Goal: Transaction & Acquisition: Book appointment/travel/reservation

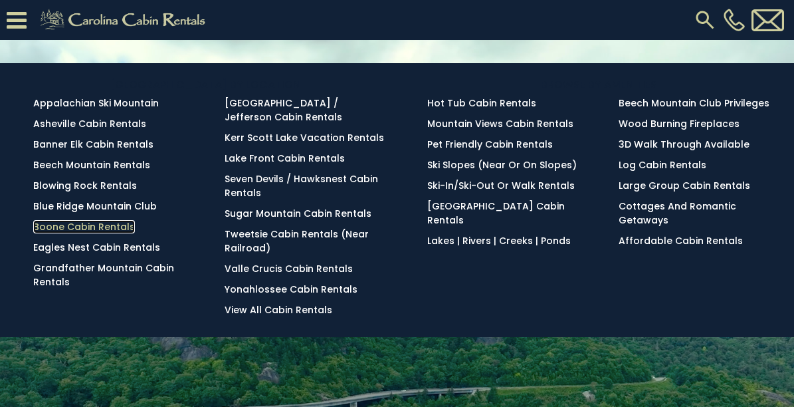
click at [99, 221] on link "Boone Cabin Rentals" at bounding box center [84, 226] width 102 height 13
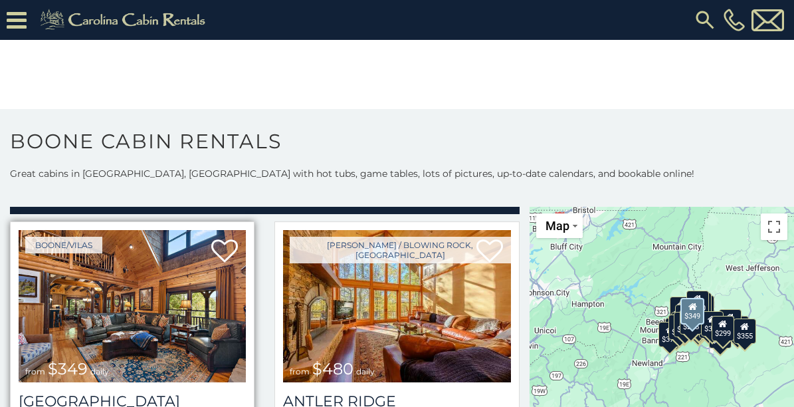
scroll to position [66, 0]
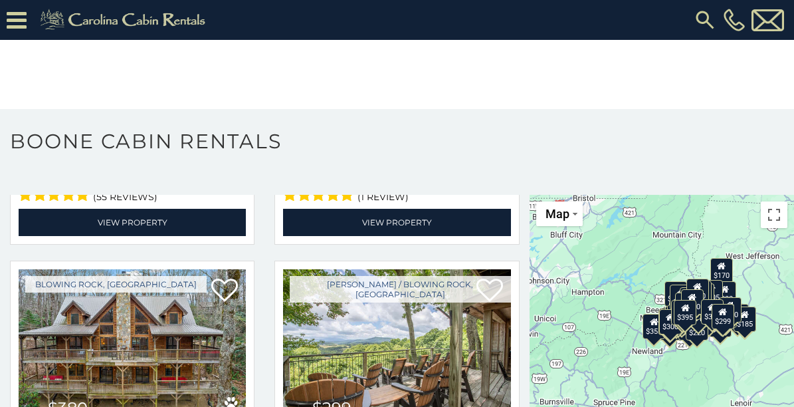
scroll to position [1, 0]
click at [0, 0] on input "text" at bounding box center [0, 0] width 0 height 0
type input "******"
click at [0, 0] on em "Sleepy" at bounding box center [0, 0] width 0 height 0
click at [0, 0] on img "submit" at bounding box center [0, 0] width 0 height 0
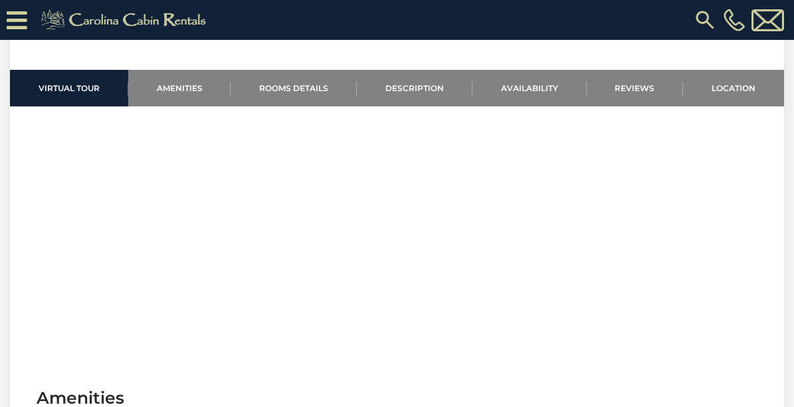
scroll to position [613, 0]
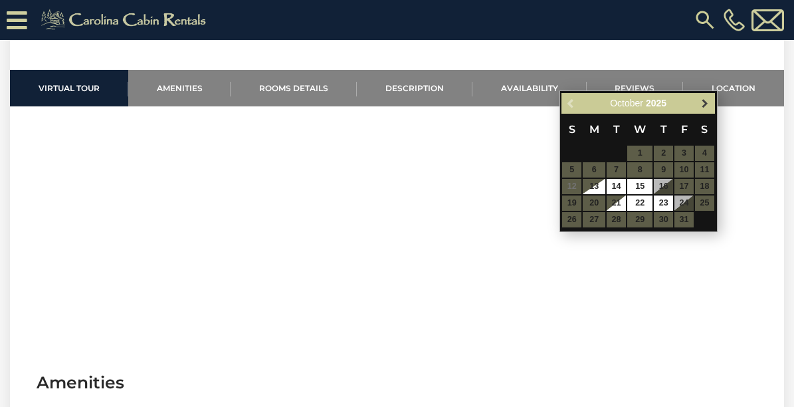
click at [709, 104] on span "Next" at bounding box center [704, 103] width 11 height 11
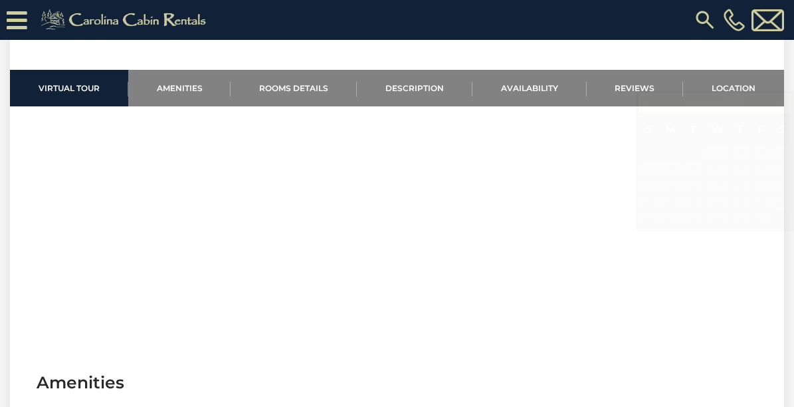
click at [0, 0] on img at bounding box center [0, 0] width 0 height 0
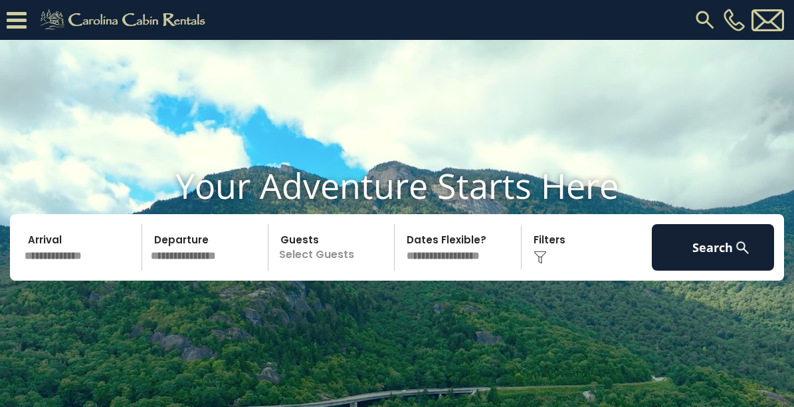
click at [212, 254] on input "text" at bounding box center [207, 247] width 122 height 46
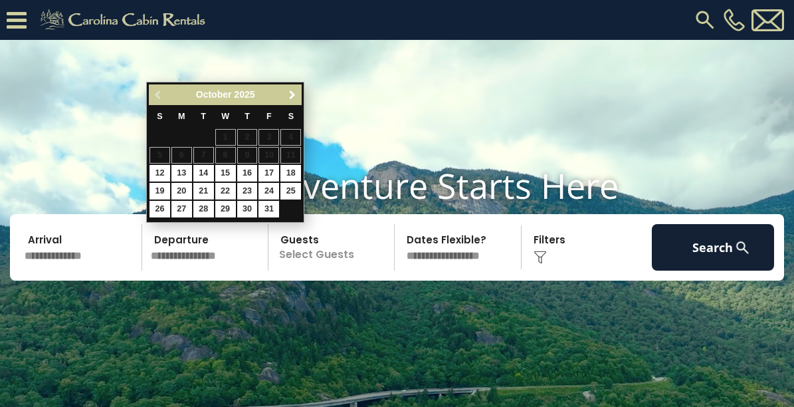
click at [290, 94] on span "Next" at bounding box center [292, 95] width 11 height 11
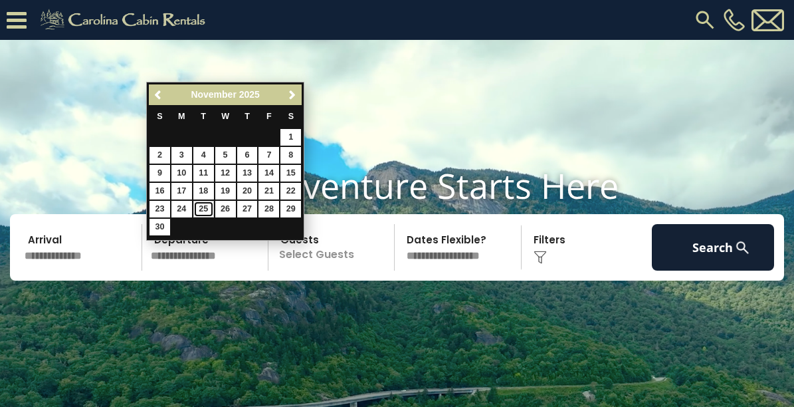
click at [203, 207] on link "25" at bounding box center [203, 209] width 21 height 17
type input "********"
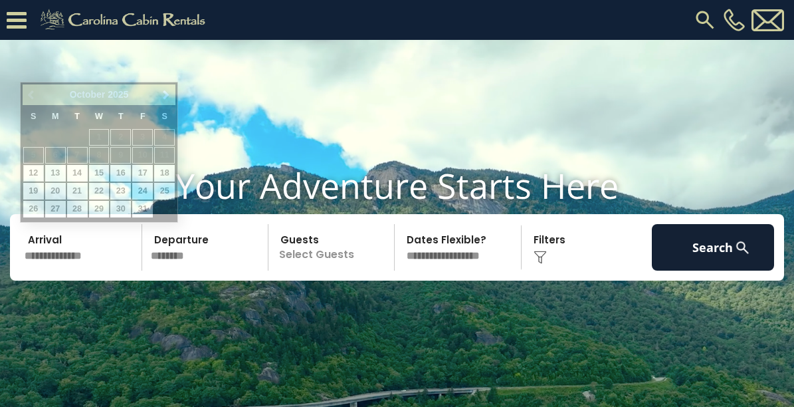
click at [108, 255] on input "text" at bounding box center [81, 247] width 122 height 46
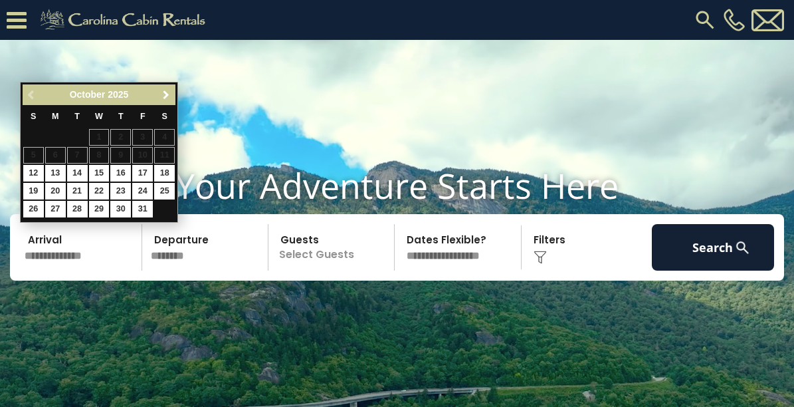
click at [166, 101] on link "Next" at bounding box center [165, 94] width 17 height 17
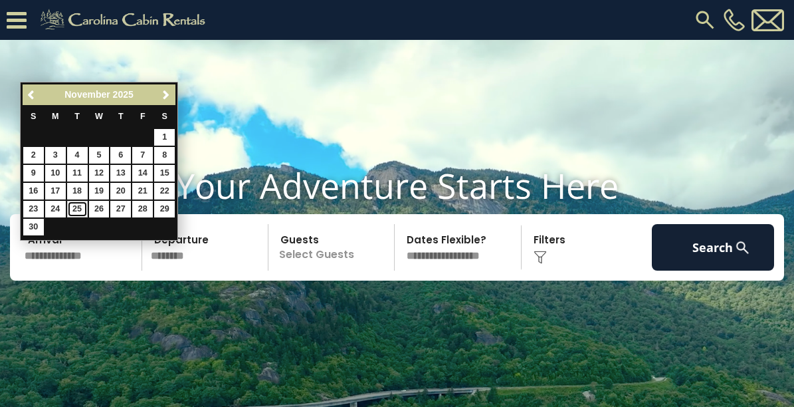
click at [79, 206] on link "25" at bounding box center [77, 209] width 21 height 17
type input "********"
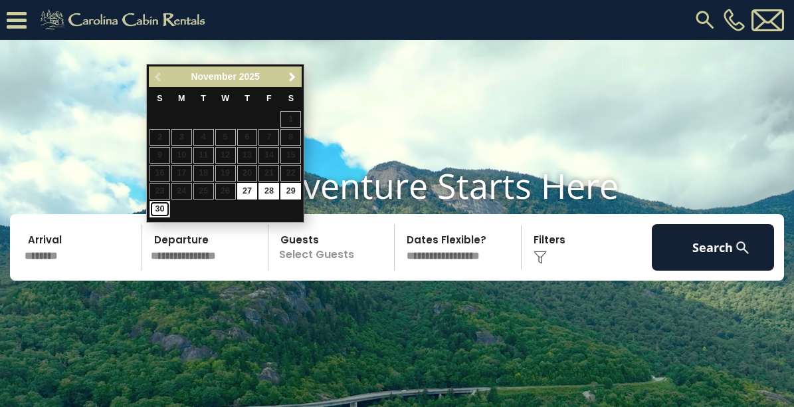
click at [157, 207] on link "30" at bounding box center [159, 209] width 21 height 17
type input "********"
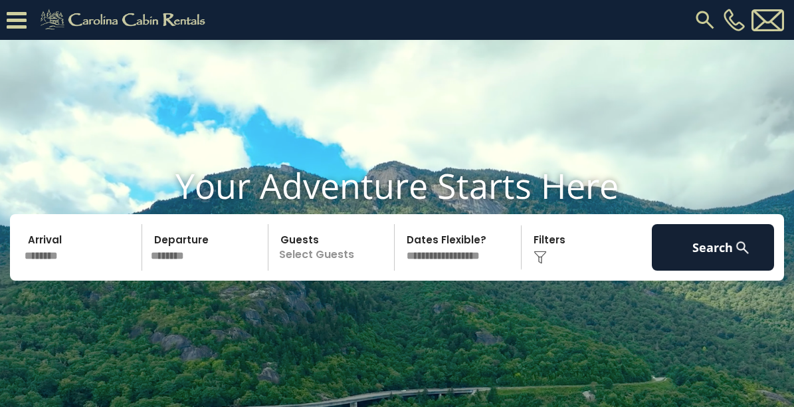
click at [298, 254] on p "Select Guests" at bounding box center [333, 247] width 122 height 46
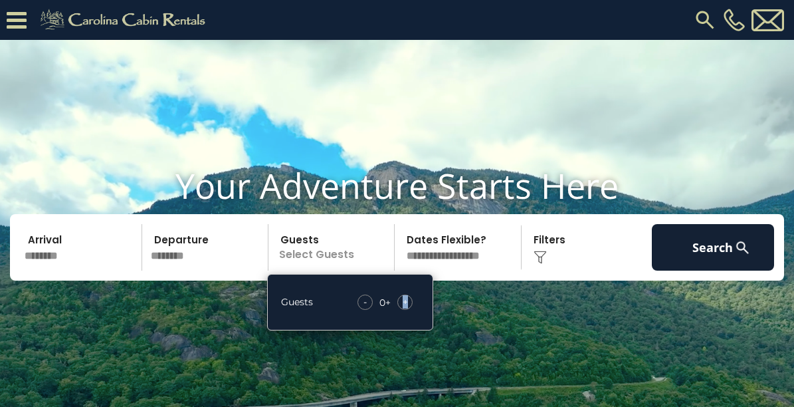
drag, startPoint x: 298, startPoint y: 254, endPoint x: 406, endPoint y: 303, distance: 118.0
click at [406, 303] on span "+" at bounding box center [405, 301] width 5 height 13
click at [406, 304] on span "+" at bounding box center [405, 301] width 5 height 13
click at [407, 304] on span "+" at bounding box center [405, 301] width 5 height 13
click at [408, 304] on div "+" at bounding box center [404, 301] width 15 height 15
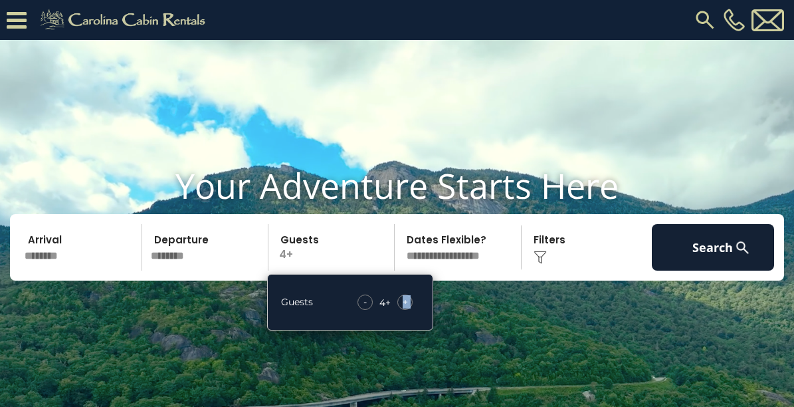
click at [408, 304] on div "+" at bounding box center [404, 301] width 15 height 15
click at [407, 304] on span "+" at bounding box center [405, 301] width 5 height 13
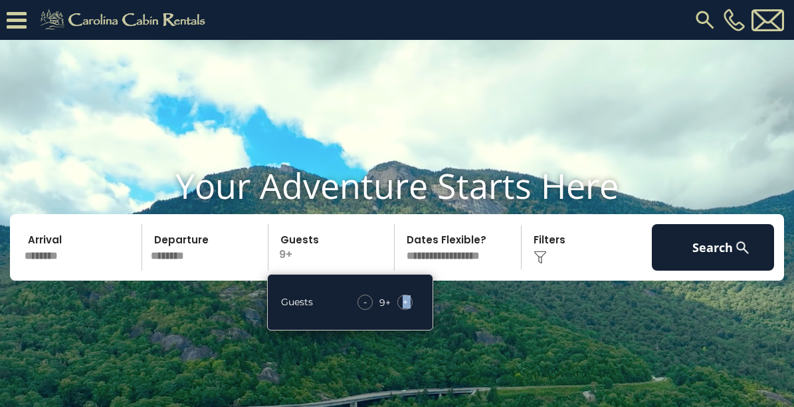
click at [407, 304] on span "+" at bounding box center [405, 301] width 5 height 13
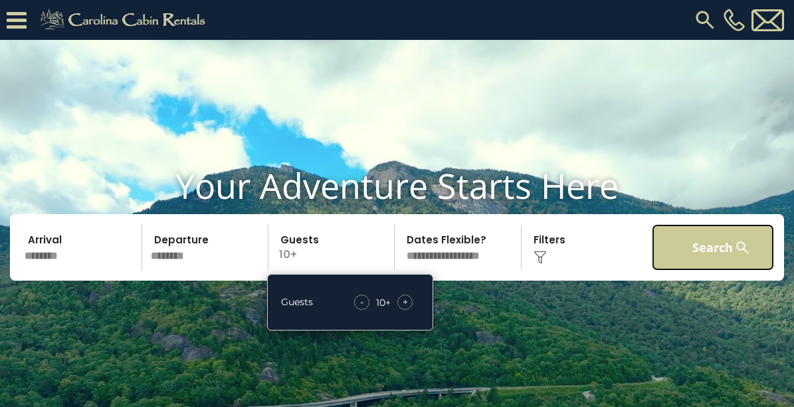
click at [688, 249] on button "Search" at bounding box center [713, 247] width 122 height 46
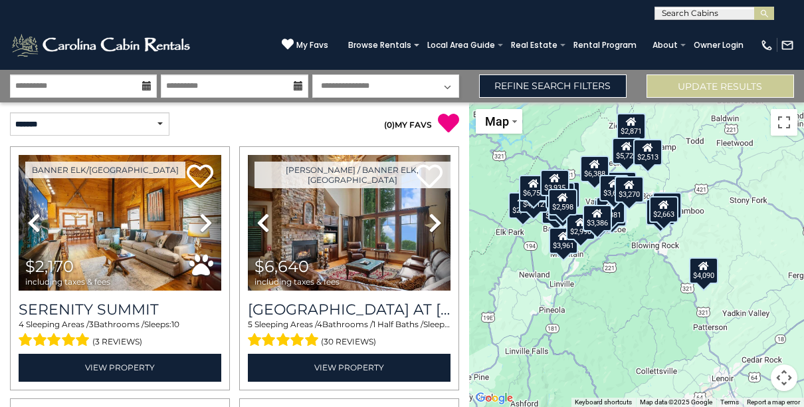
drag, startPoint x: 673, startPoint y: 276, endPoint x: 608, endPoint y: 256, distance: 67.4
click at [608, 256] on div "$2,170 $6,640 $3,961 $7,010 $4,684 $2,954 $5,652 $2,871 $4,312 $2,487 $5,720 $2…" at bounding box center [636, 254] width 335 height 304
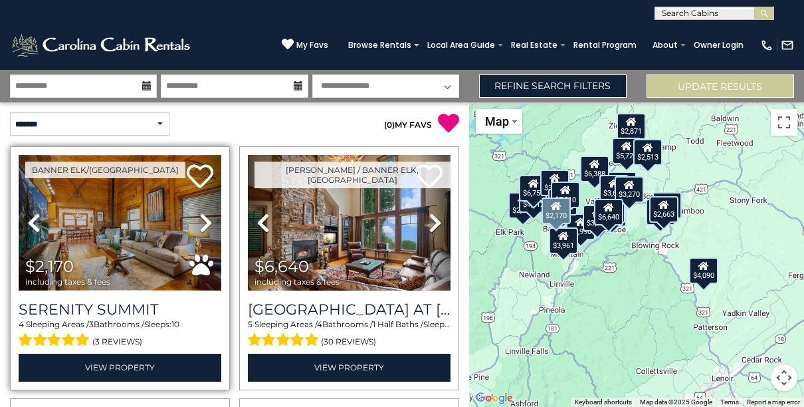
click at [151, 248] on img at bounding box center [120, 223] width 203 height 136
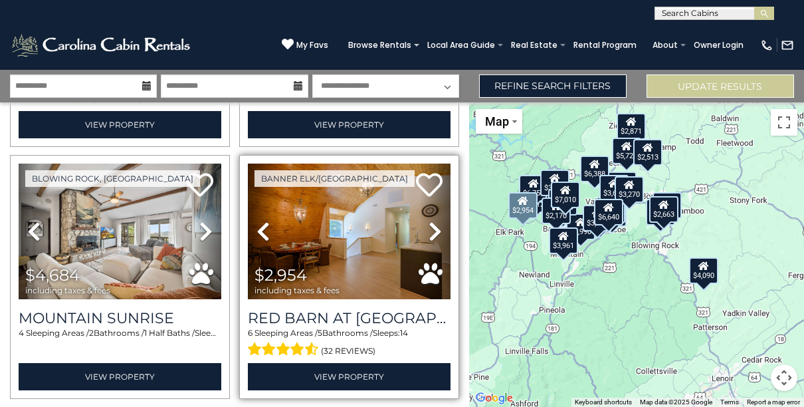
scroll to position [531, 0]
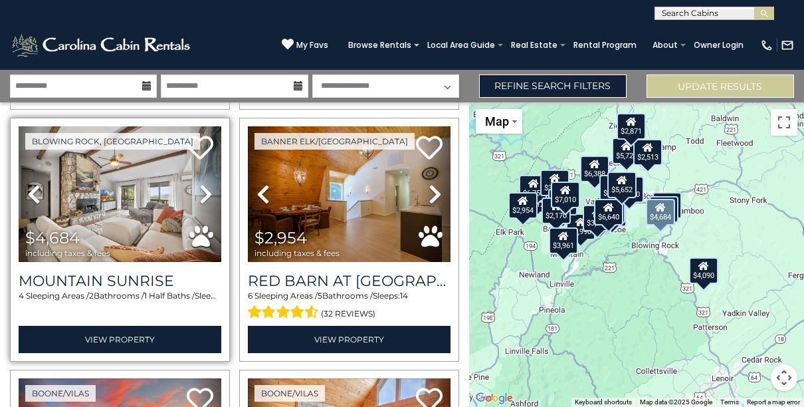
click at [76, 228] on span "$4,684" at bounding box center [52, 237] width 54 height 19
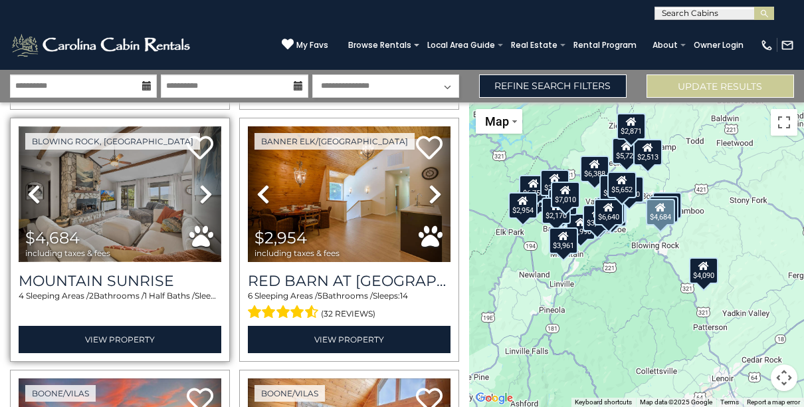
click at [122, 213] on img at bounding box center [120, 194] width 203 height 136
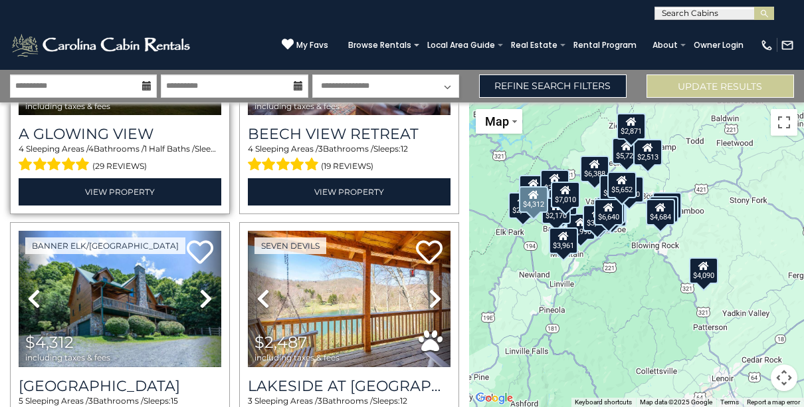
scroll to position [996, 0]
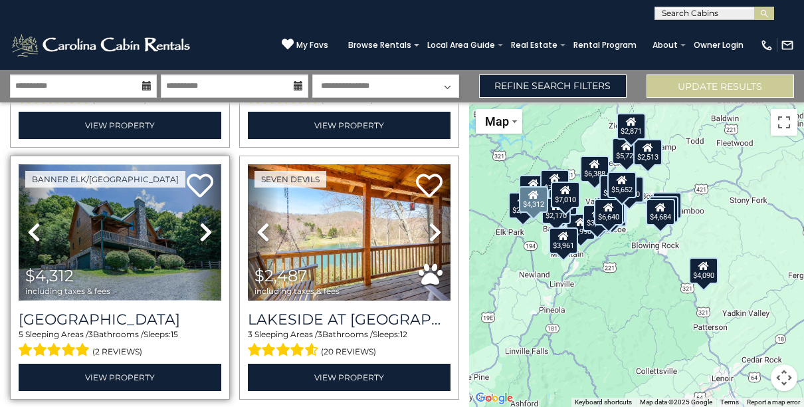
click at [164, 229] on img at bounding box center [120, 232] width 203 height 136
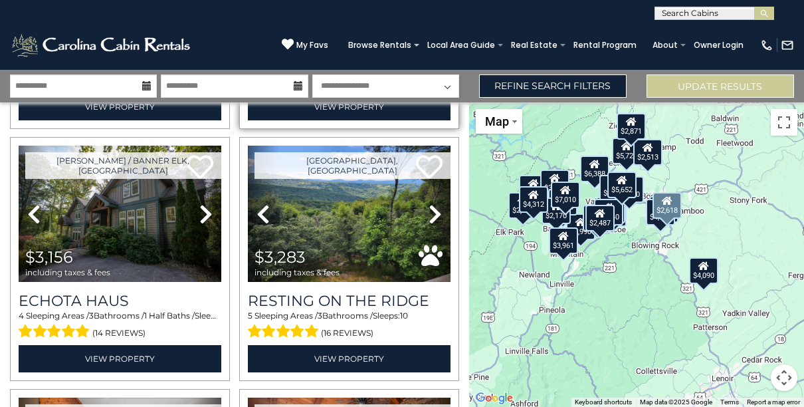
scroll to position [1528, 0]
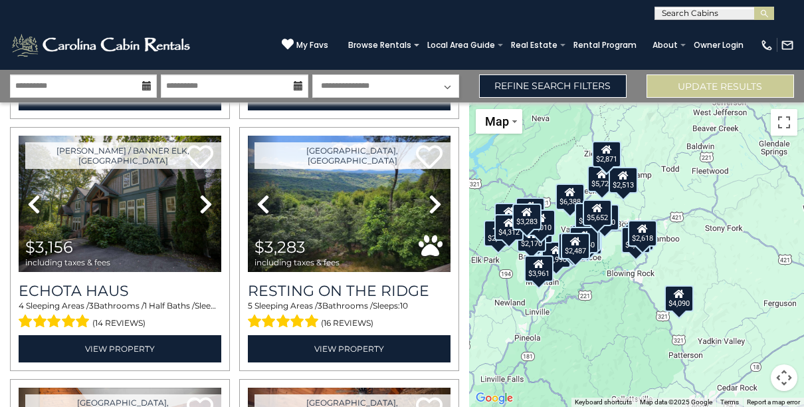
drag, startPoint x: 628, startPoint y: 252, endPoint x: 613, endPoint y: 256, distance: 15.8
click at [609, 268] on div "$2,170 $6,640 $3,961 $7,010 $4,684 $2,954 $5,652 $2,871 $4,312 $2,487 $5,720 $2…" at bounding box center [636, 254] width 335 height 304
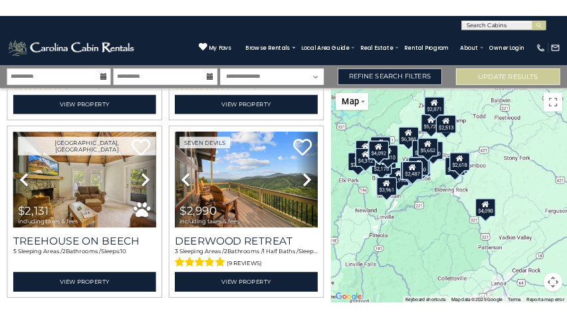
scroll to position [2258, 0]
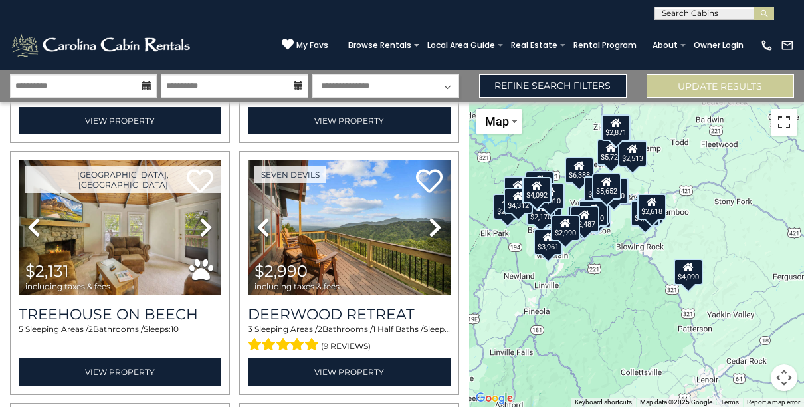
click at [781, 123] on button "Toggle fullscreen view" at bounding box center [784, 122] width 27 height 27
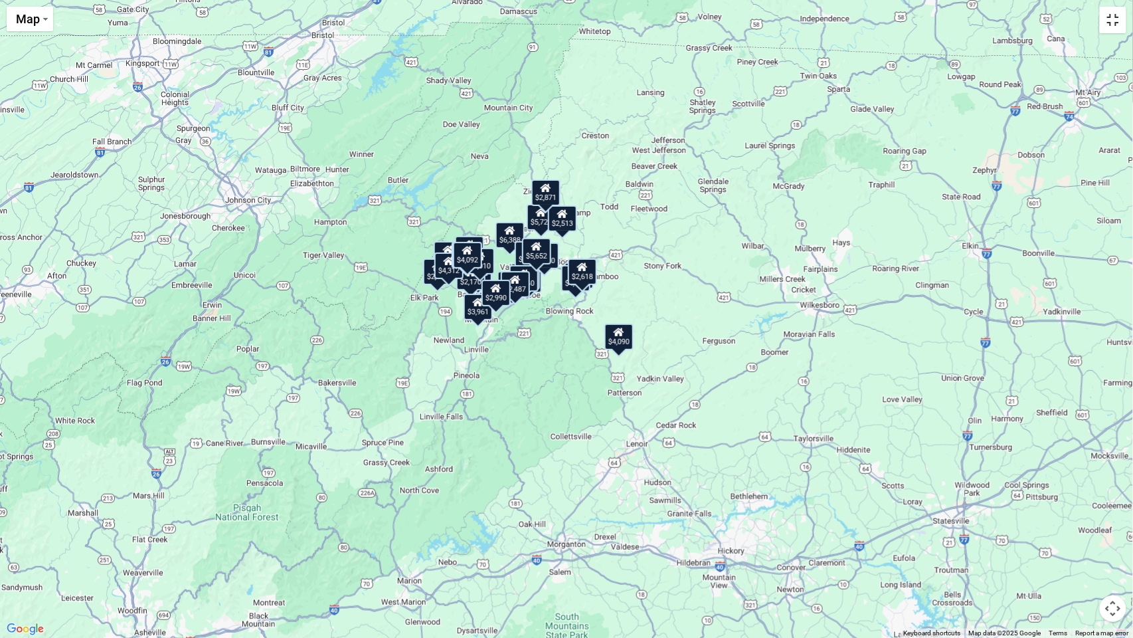
click at [803, 23] on button "Toggle fullscreen view" at bounding box center [1113, 20] width 27 height 27
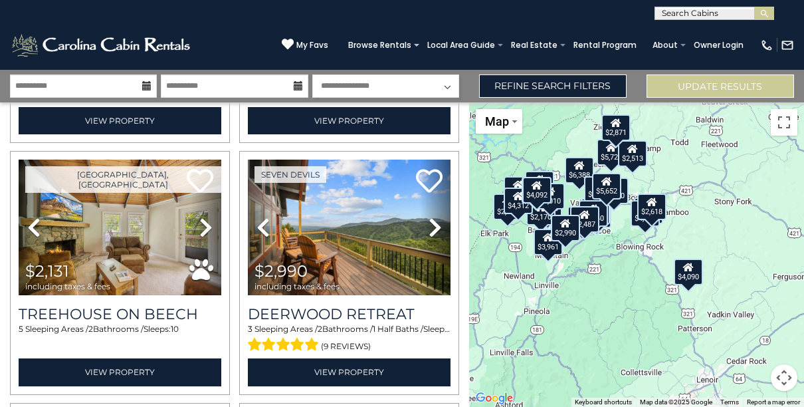
click at [782, 383] on button "Map camera controls" at bounding box center [784, 377] width 27 height 27
click at [753, 318] on button "Zoom in" at bounding box center [750, 311] width 27 height 27
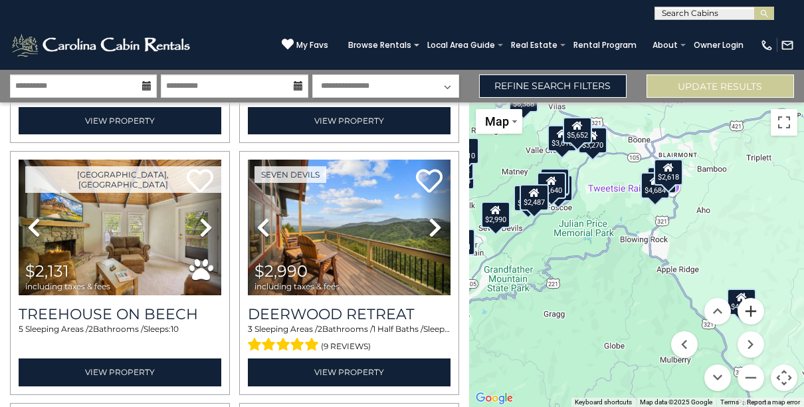
click at [753, 318] on button "Zoom in" at bounding box center [750, 311] width 27 height 27
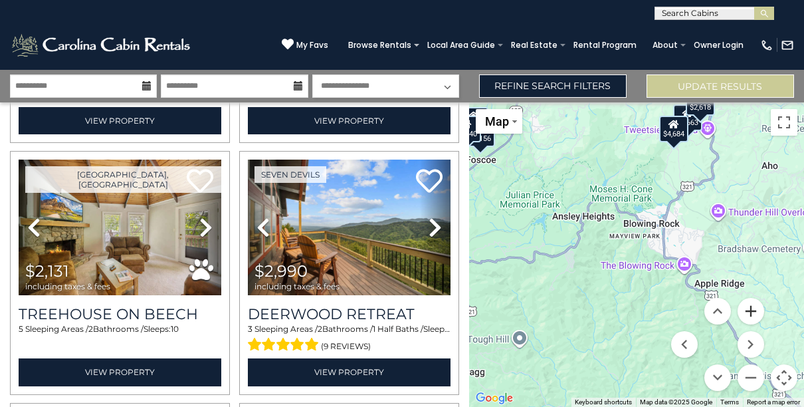
click at [753, 318] on button "Zoom in" at bounding box center [750, 311] width 27 height 27
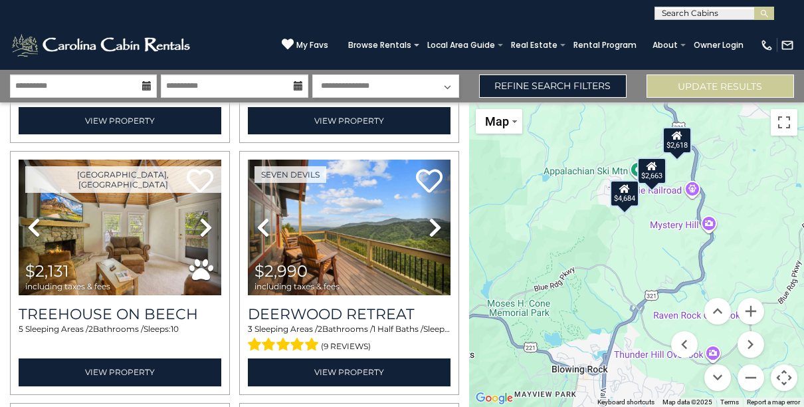
drag, startPoint x: 735, startPoint y: 191, endPoint x: 638, endPoint y: 371, distance: 205.4
click at [642, 377] on div "$2,170 $6,640 $3,961 $7,010 $4,684 $2,954 $5,652 $2,871 $4,312 $2,487 $5,720 $2…" at bounding box center [636, 254] width 335 height 304
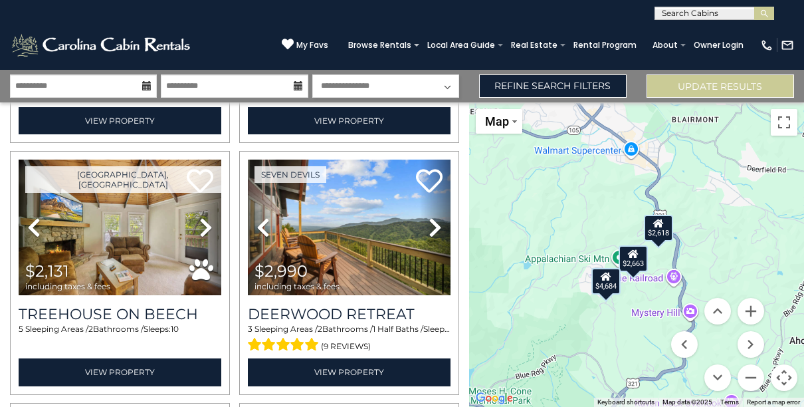
drag, startPoint x: 658, startPoint y: 298, endPoint x: 644, endPoint y: 327, distance: 32.7
click at [645, 327] on div "$2,170 $6,640 $3,961 $7,010 $4,684 $2,954 $5,652 $2,871 $4,312 $2,487 $5,720 $2…" at bounding box center [636, 254] width 335 height 304
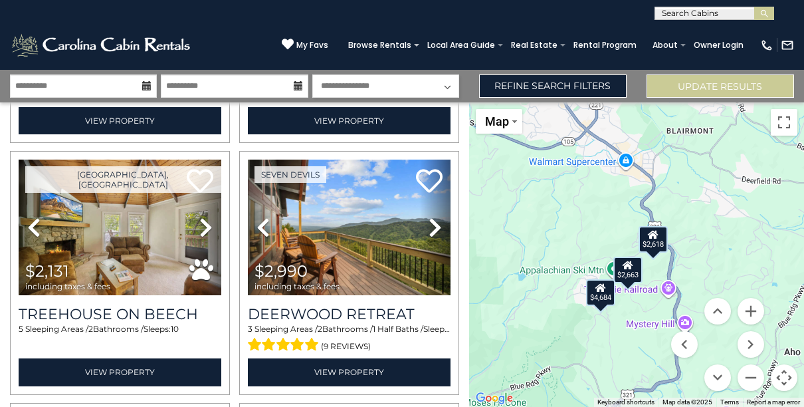
click at [656, 236] on icon at bounding box center [653, 234] width 11 height 9
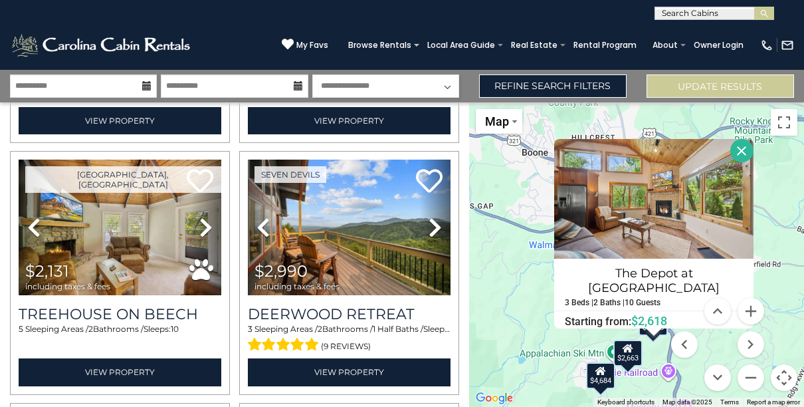
click at [598, 375] on icon at bounding box center [600, 370] width 11 height 9
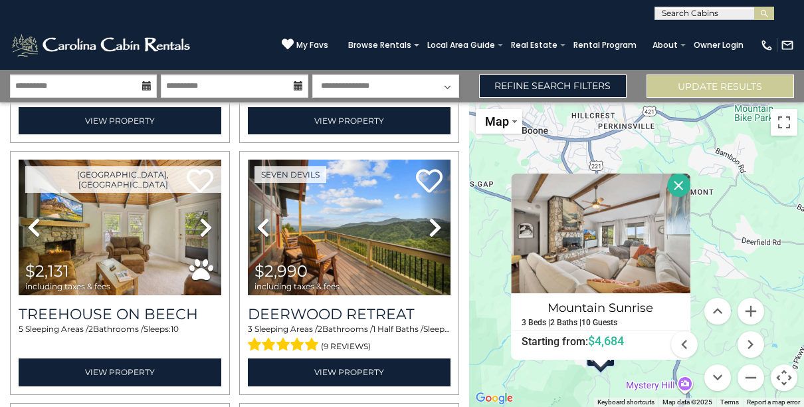
click at [682, 179] on button "Close" at bounding box center [678, 184] width 23 height 23
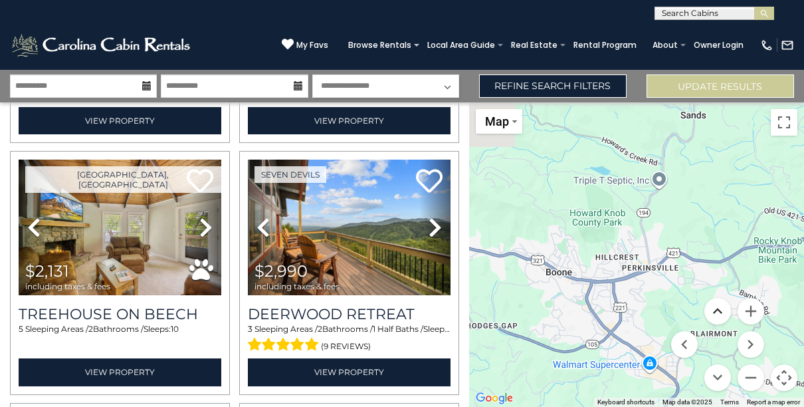
drag, startPoint x: 705, startPoint y: 171, endPoint x: 721, endPoint y: 312, distance: 141.7
click at [728, 313] on div "$2,170 $6,640 $3,961 $7,010 $4,684 $2,954 $5,652 $2,871 $4,312 $2,487 $5,720 $2…" at bounding box center [636, 254] width 335 height 304
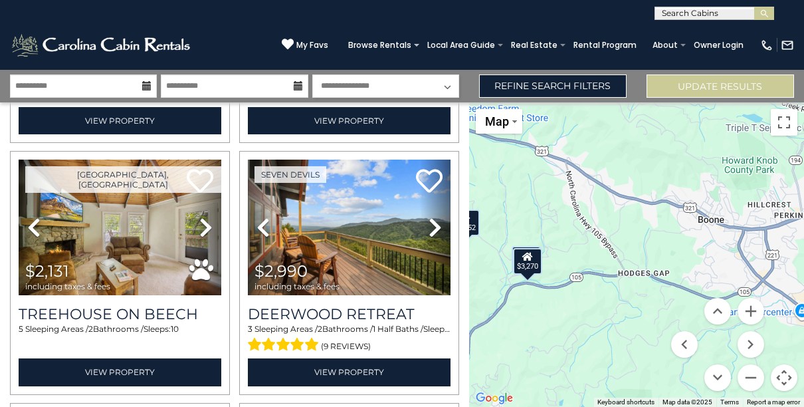
drag, startPoint x: 598, startPoint y: 295, endPoint x: 739, endPoint y: 253, distance: 146.3
click at [755, 244] on div "$2,170 $6,640 $3,961 $7,010 $4,684 $2,954 $5,652 $2,871 $4,312 $2,487 $5,720 $2…" at bounding box center [636, 254] width 335 height 304
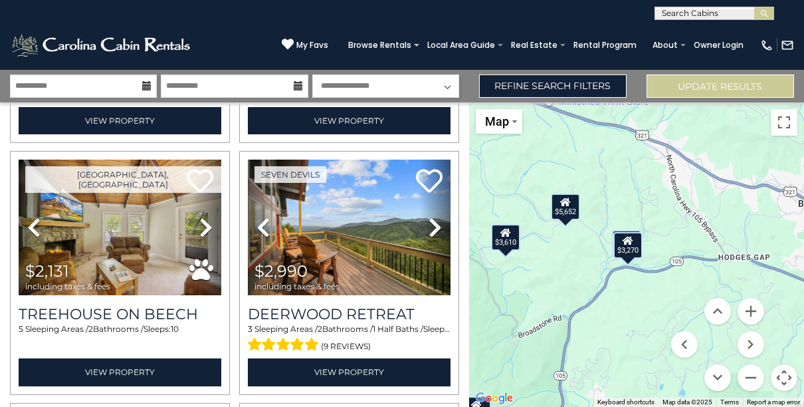
drag, startPoint x: 586, startPoint y: 290, endPoint x: 705, endPoint y: 274, distance: 120.1
click at [705, 274] on div "$2,170 $6,640 $3,961 $7,010 $4,684 $2,954 $5,652 $2,871 $4,312 $2,487 $5,720 $2…" at bounding box center [636, 254] width 335 height 304
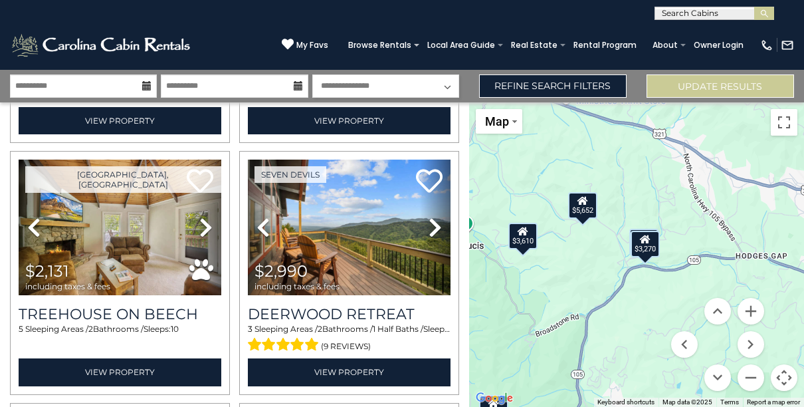
click at [648, 251] on div "$3,270" at bounding box center [644, 243] width 29 height 27
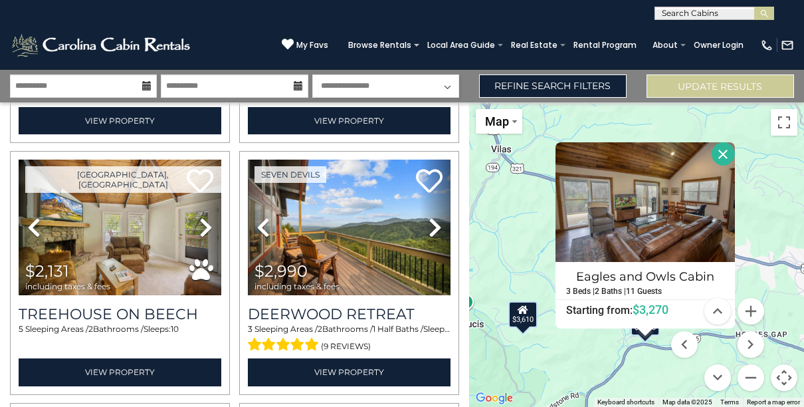
drag, startPoint x: 587, startPoint y: 345, endPoint x: 569, endPoint y: 342, distance: 17.5
click at [587, 345] on div "$2,170 $6,640 $3,961 $7,010 $4,684 $2,954 $5,652 $2,871 $4,312 $2,487 $5,720 $2…" at bounding box center [636, 254] width 335 height 304
click at [517, 315] on div "$3,610" at bounding box center [521, 314] width 29 height 27
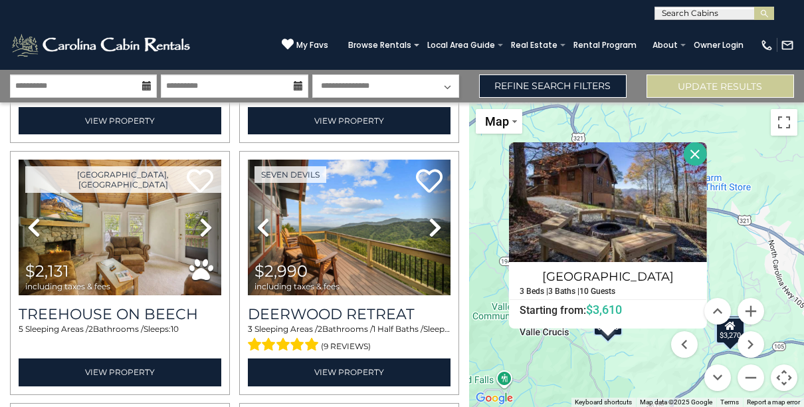
click at [655, 340] on div "$2,170 $6,640 $3,961 $7,010 $4,684 $2,954 $5,652 $2,871 $4,312 $2,487 $5,720 $2…" at bounding box center [636, 254] width 335 height 304
click at [697, 151] on button "Close" at bounding box center [695, 153] width 23 height 23
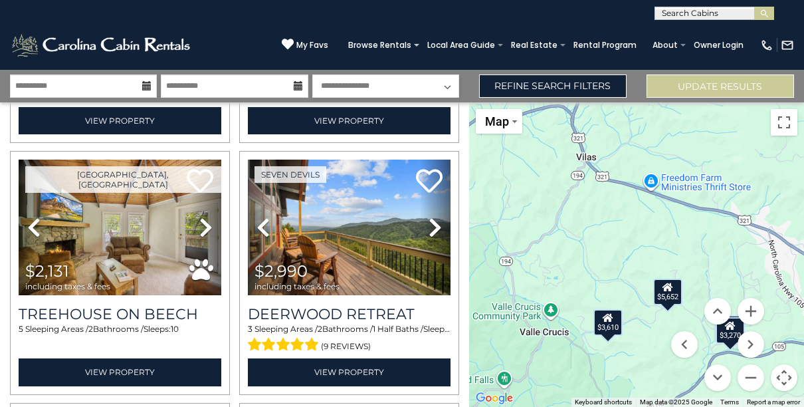
click at [670, 292] on icon at bounding box center [667, 286] width 11 height 9
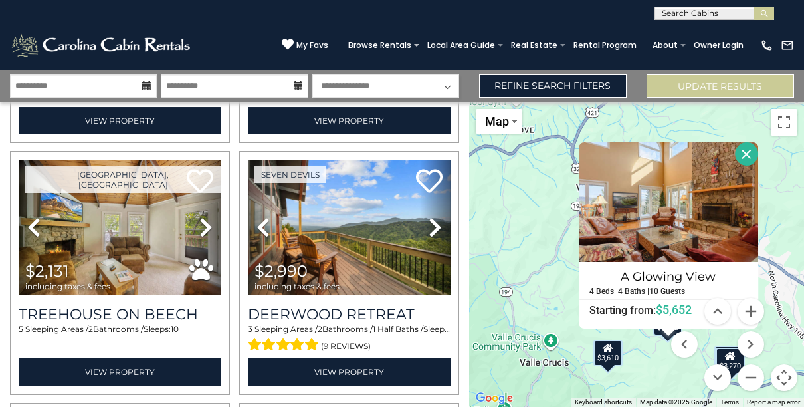
click at [642, 341] on div "$2,170 $6,640 $3,961 $7,010 $4,684 $2,954 $5,652 $2,871 $4,312 $2,487 $5,720 $2…" at bounding box center [636, 254] width 335 height 304
click at [606, 357] on div "$3,610" at bounding box center [607, 352] width 29 height 27
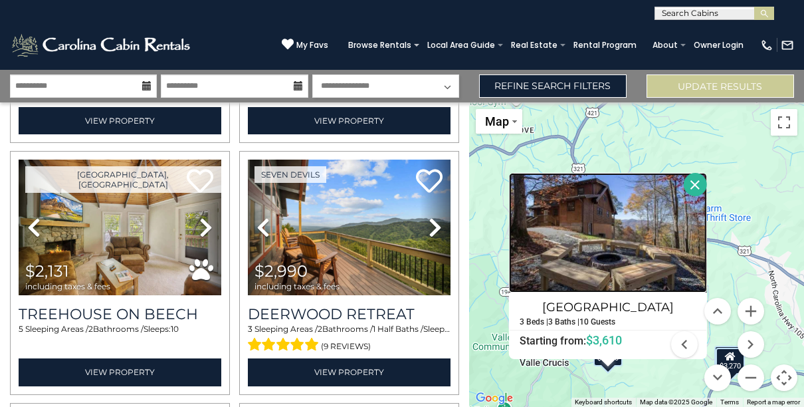
click at [618, 240] on img at bounding box center [608, 233] width 198 height 120
click at [629, 139] on div "$2,170 $6,640 $3,961 $7,010 $4,684 $2,954 $5,652 $2,871 $4,312 $2,487 $5,720 $2…" at bounding box center [636, 254] width 335 height 304
click at [691, 180] on button "Close" at bounding box center [695, 184] width 23 height 23
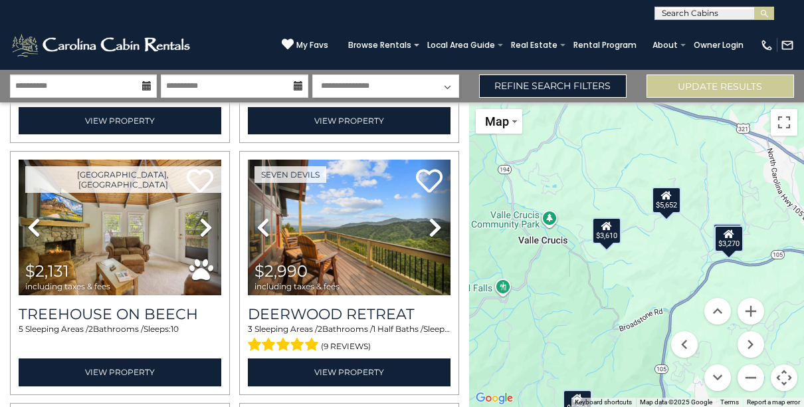
drag, startPoint x: 642, startPoint y: 325, endPoint x: 642, endPoint y: 201, distance: 124.9
click at [642, 201] on div "$2,170 $6,640 $3,961 $7,010 $4,684 $2,954 $5,652 $2,871 $4,312 $2,487 $5,720 $2…" at bounding box center [636, 254] width 335 height 304
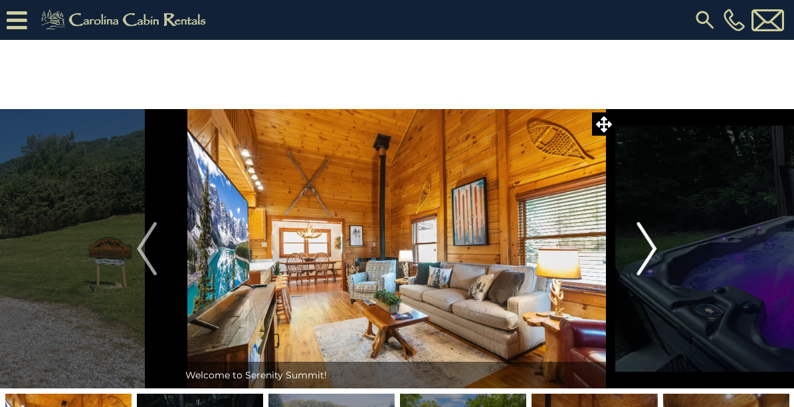
click at [636, 245] on button "Next" at bounding box center [646, 248] width 63 height 279
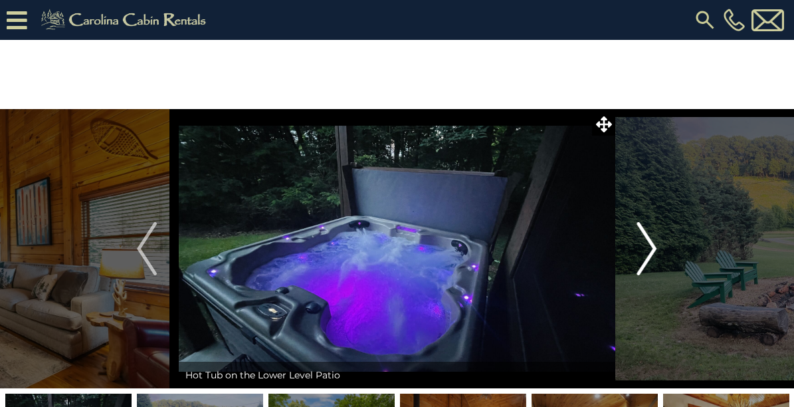
click at [636, 245] on button "Next" at bounding box center [646, 248] width 63 height 279
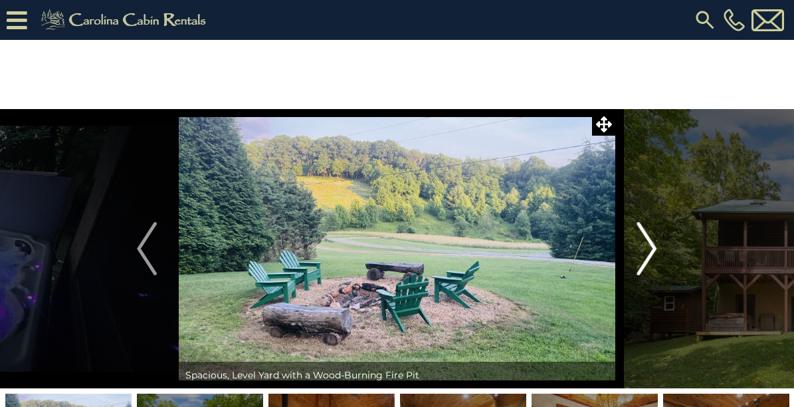
click at [636, 245] on button "Next" at bounding box center [646, 248] width 63 height 279
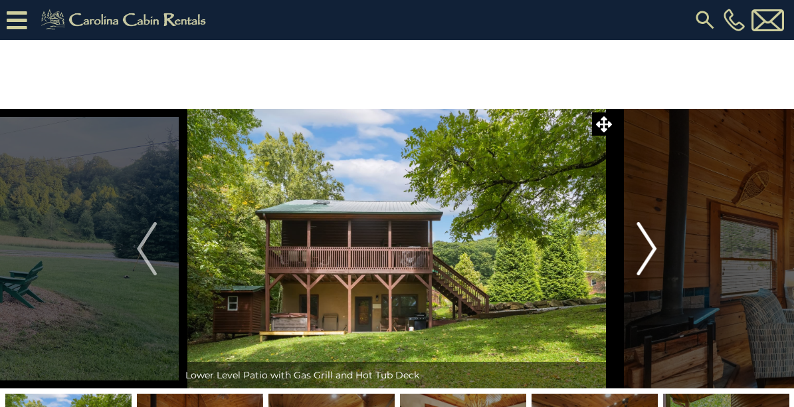
click at [634, 245] on button "Next" at bounding box center [646, 248] width 63 height 279
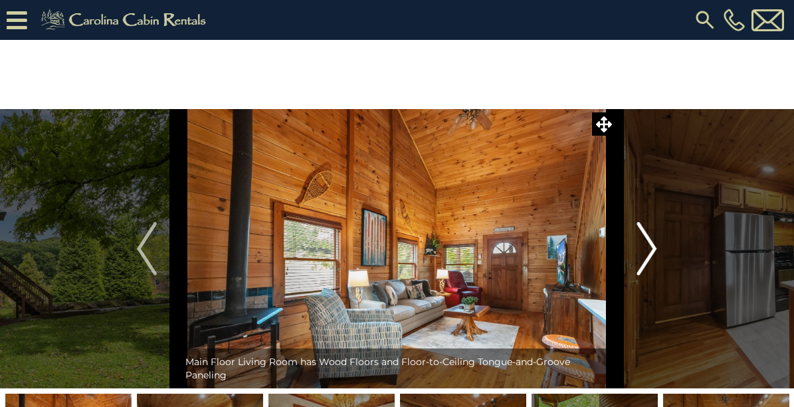
click at [634, 245] on button "Next" at bounding box center [646, 248] width 63 height 279
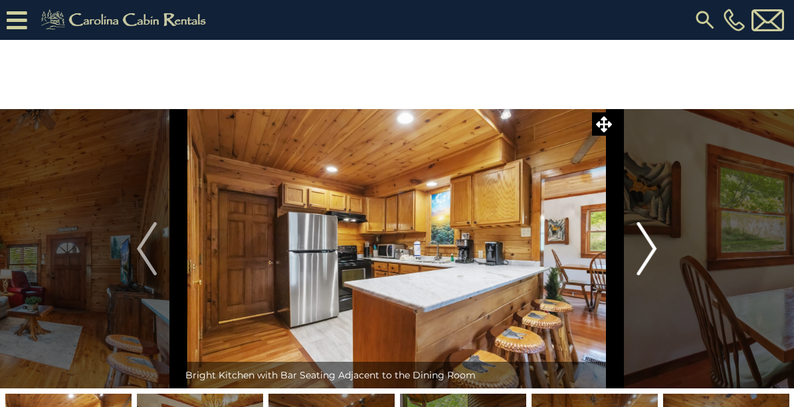
click at [634, 245] on button "Next" at bounding box center [646, 248] width 63 height 279
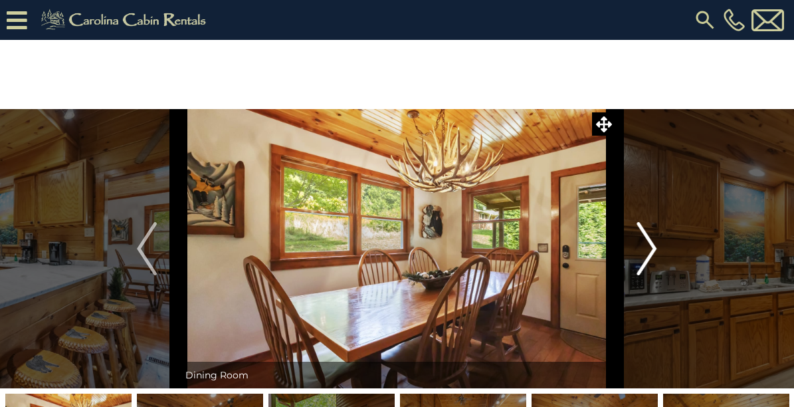
click at [634, 245] on button "Next" at bounding box center [646, 248] width 63 height 279
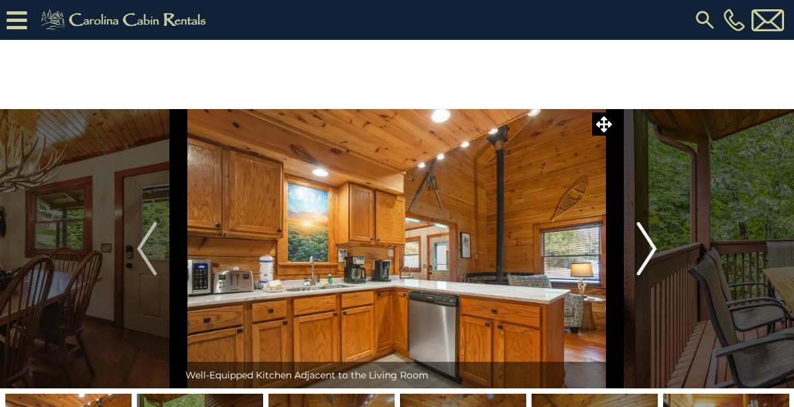
click at [632, 246] on button "Next" at bounding box center [646, 248] width 63 height 279
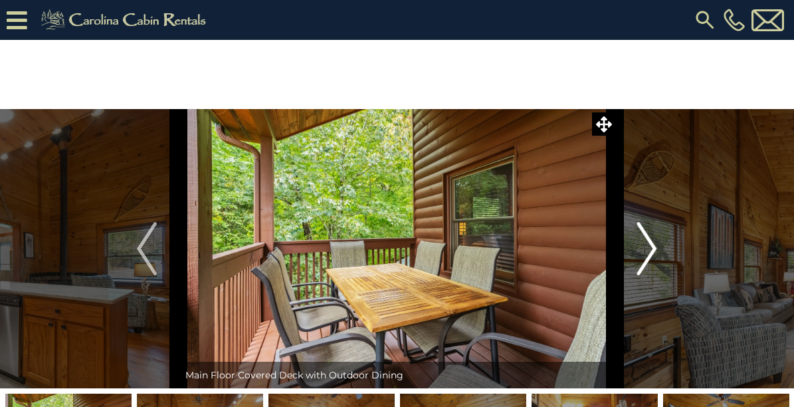
click at [632, 246] on button "Next" at bounding box center [646, 248] width 63 height 279
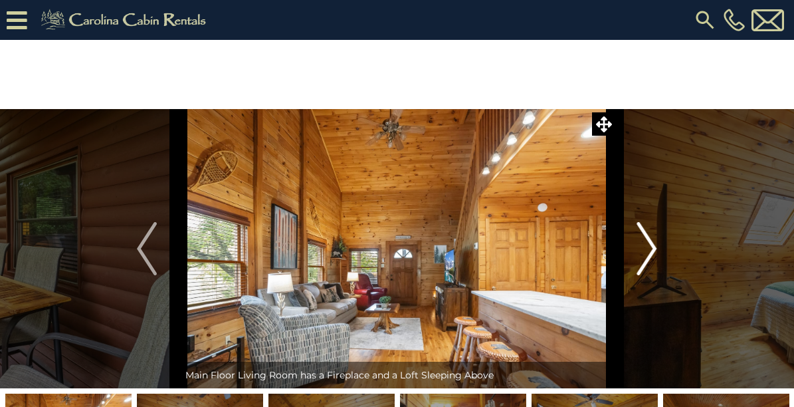
click at [632, 247] on button "Next" at bounding box center [646, 248] width 63 height 279
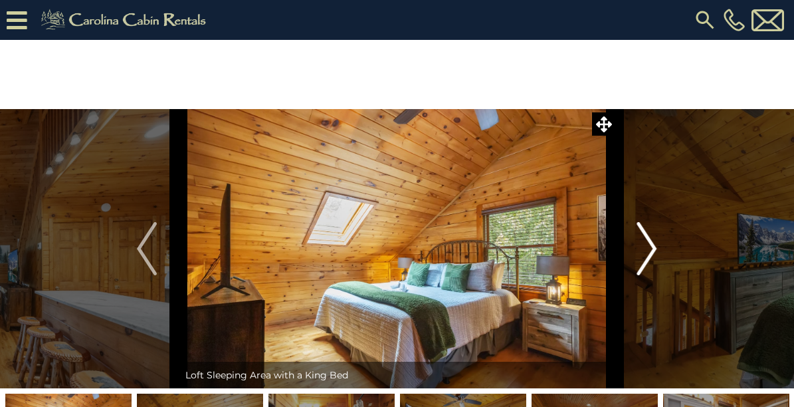
click at [650, 256] on img "Next" at bounding box center [647, 248] width 20 height 53
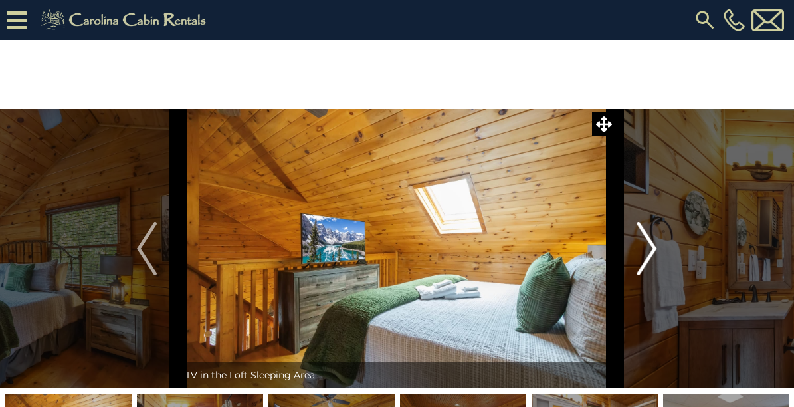
click at [647, 255] on img "Next" at bounding box center [647, 248] width 20 height 53
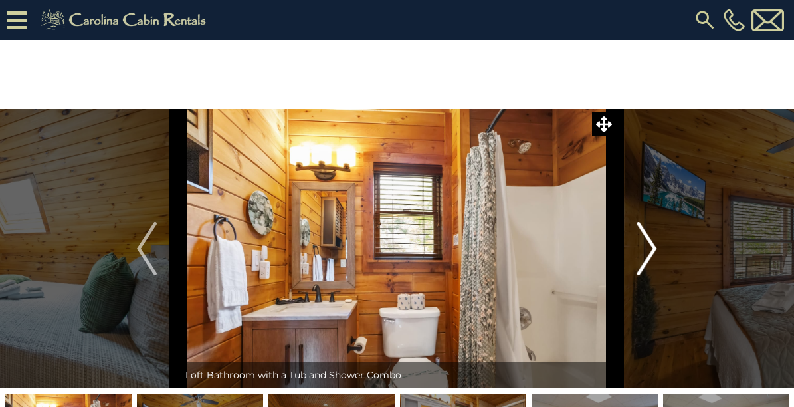
click at [647, 255] on img "Next" at bounding box center [647, 248] width 20 height 53
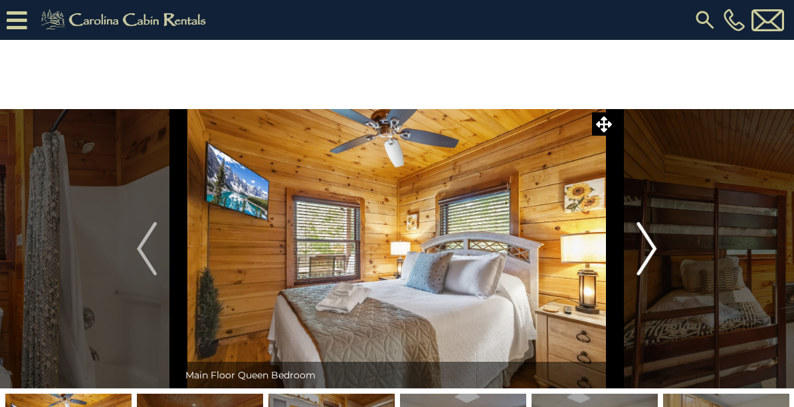
click at [645, 255] on img "Next" at bounding box center [647, 248] width 20 height 53
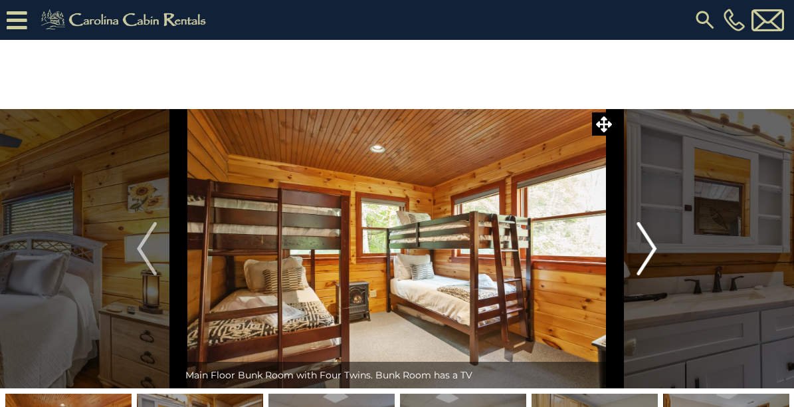
click at [645, 255] on img "Next" at bounding box center [647, 248] width 20 height 53
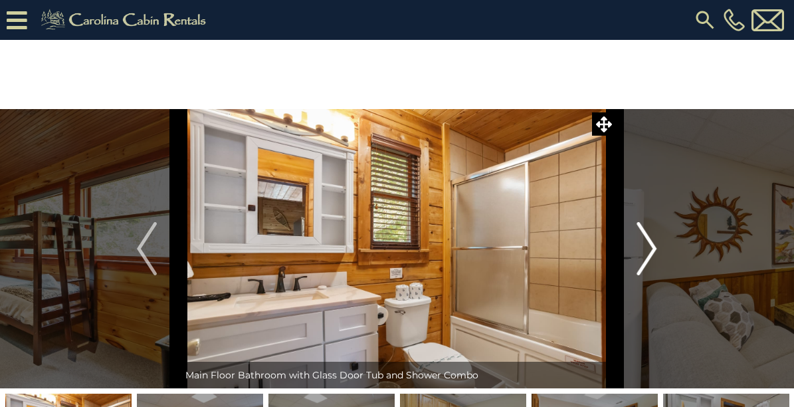
click at [645, 255] on img "Next" at bounding box center [647, 248] width 20 height 53
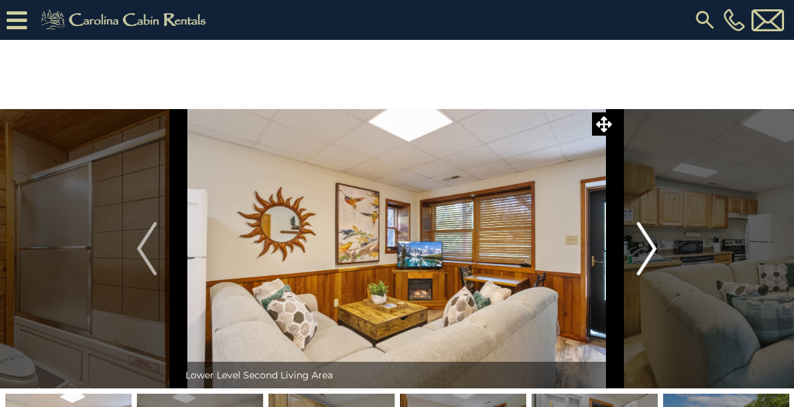
click at [645, 255] on img "Next" at bounding box center [647, 248] width 20 height 53
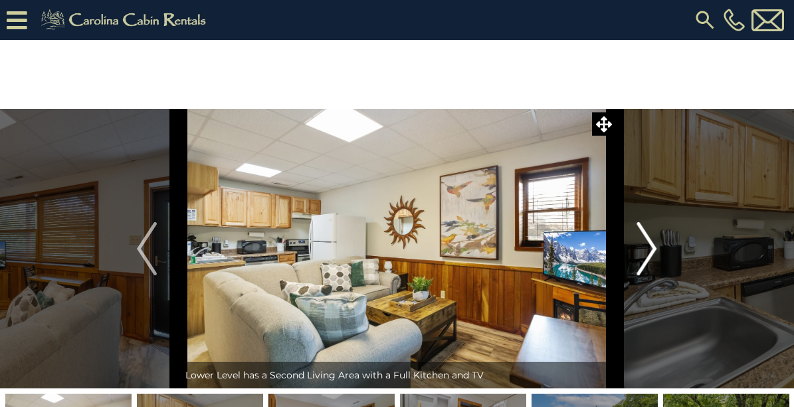
click at [644, 256] on img "Next" at bounding box center [647, 248] width 20 height 53
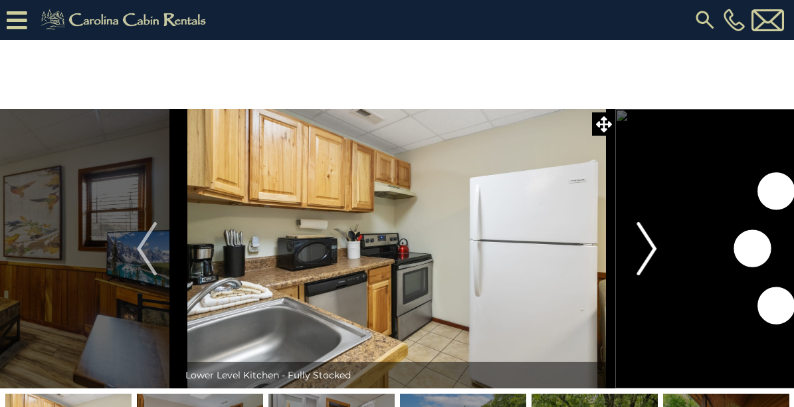
click at [644, 256] on img "Next" at bounding box center [647, 248] width 20 height 53
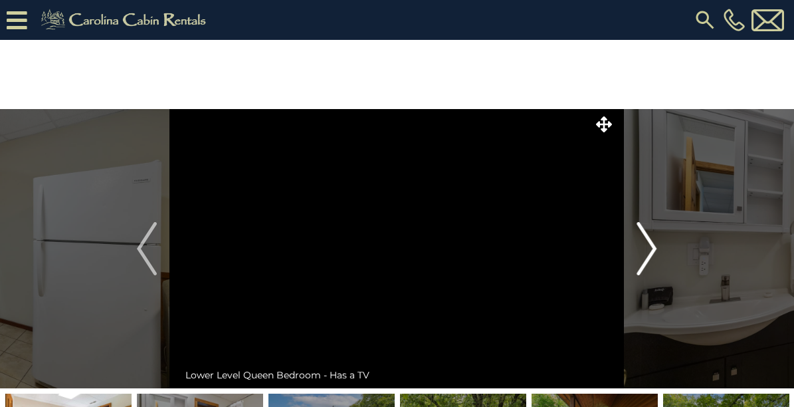
click at [644, 256] on img "Next" at bounding box center [647, 248] width 20 height 53
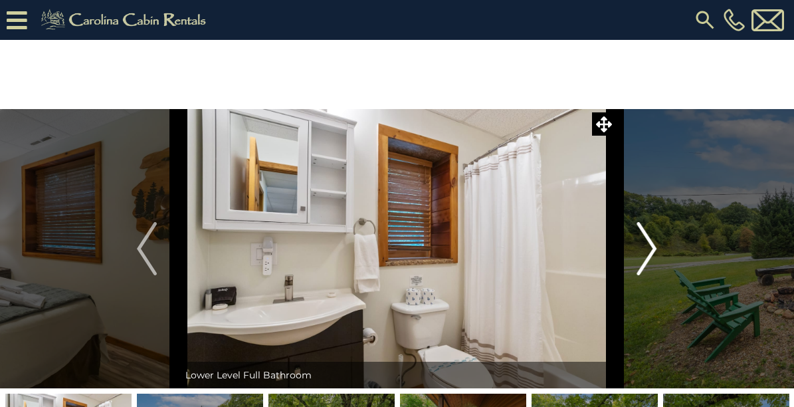
click at [644, 256] on img "Next" at bounding box center [647, 248] width 20 height 53
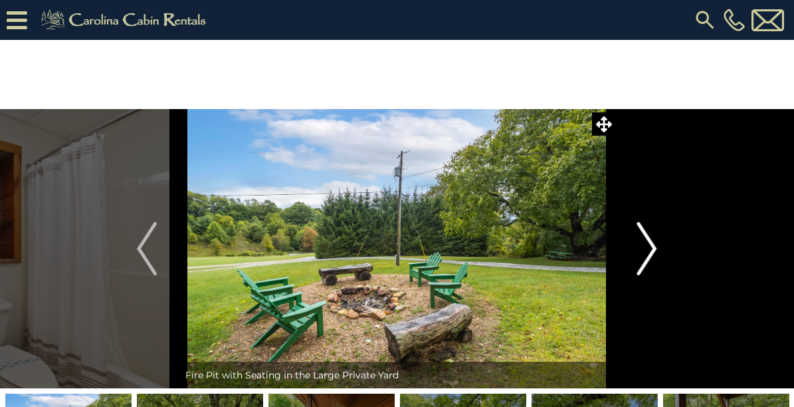
click at [644, 256] on img "Next" at bounding box center [647, 248] width 20 height 53
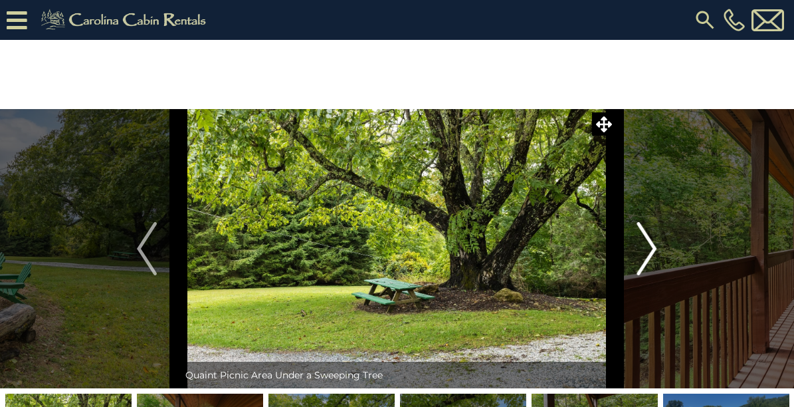
click at [644, 256] on img "Next" at bounding box center [647, 248] width 20 height 53
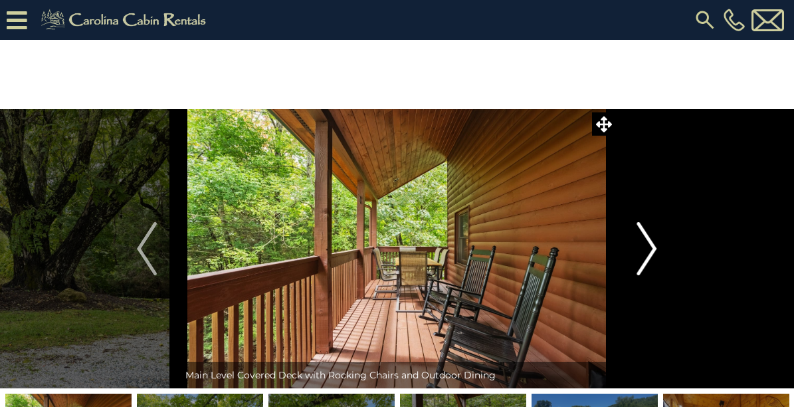
click at [644, 256] on img "Next" at bounding box center [647, 248] width 20 height 53
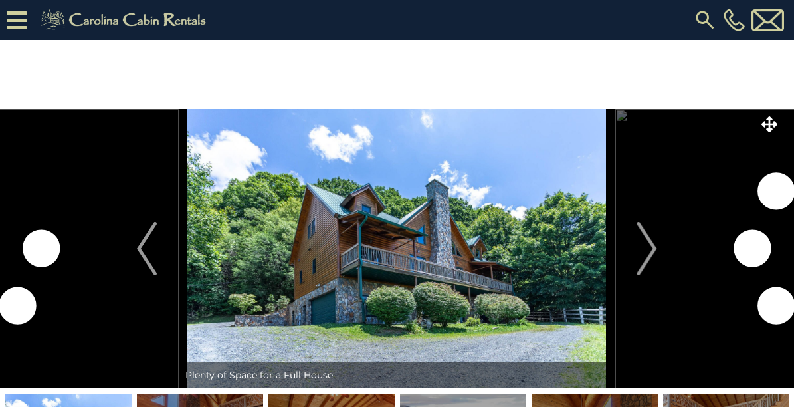
click at [290, 266] on img at bounding box center [397, 248] width 436 height 279
click at [638, 254] on img "Next" at bounding box center [647, 248] width 20 height 53
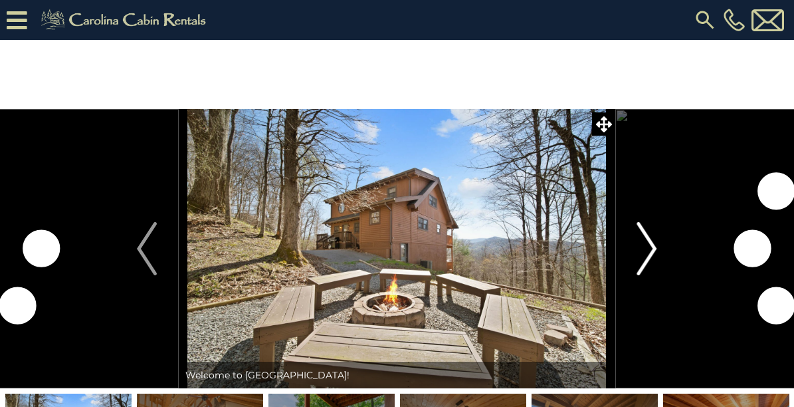
click at [643, 244] on img "Next" at bounding box center [647, 248] width 20 height 53
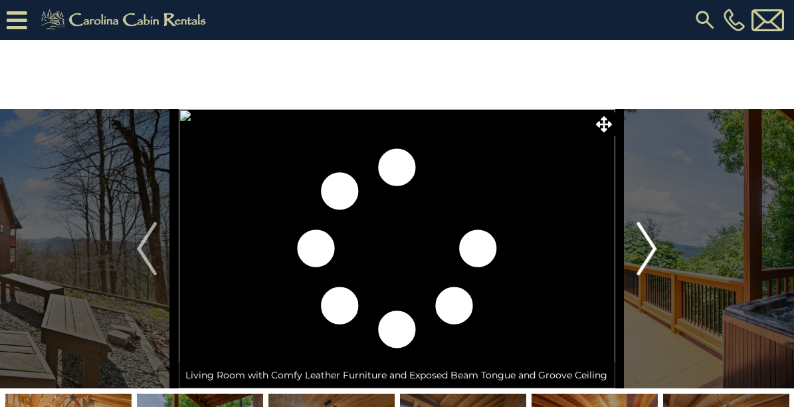
click at [642, 244] on img "Next" at bounding box center [647, 248] width 20 height 53
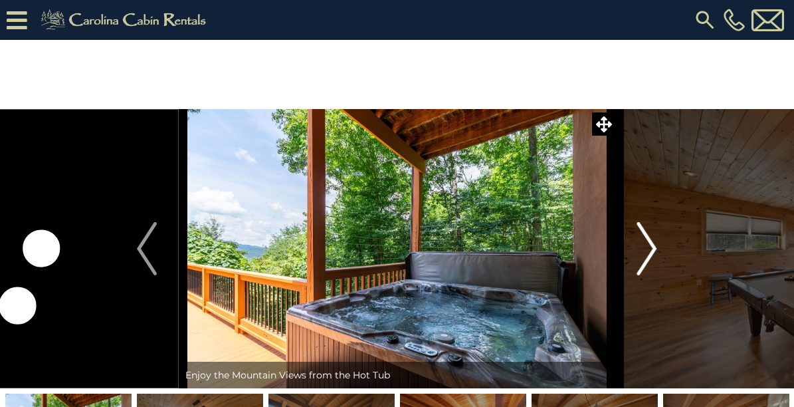
click at [642, 246] on img "Next" at bounding box center [647, 248] width 20 height 53
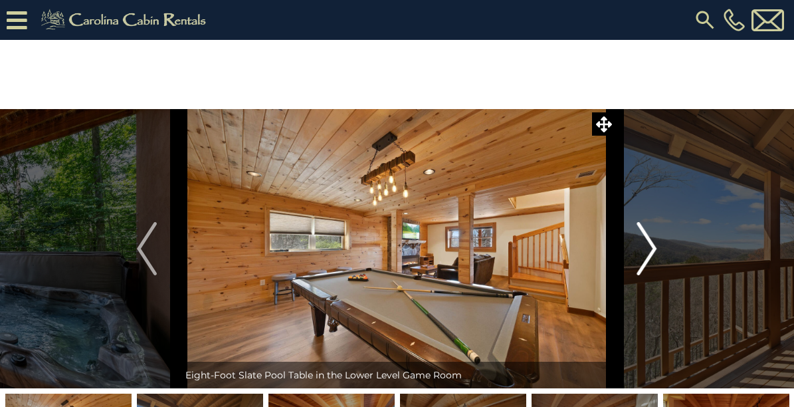
click at [642, 246] on img "Next" at bounding box center [647, 248] width 20 height 53
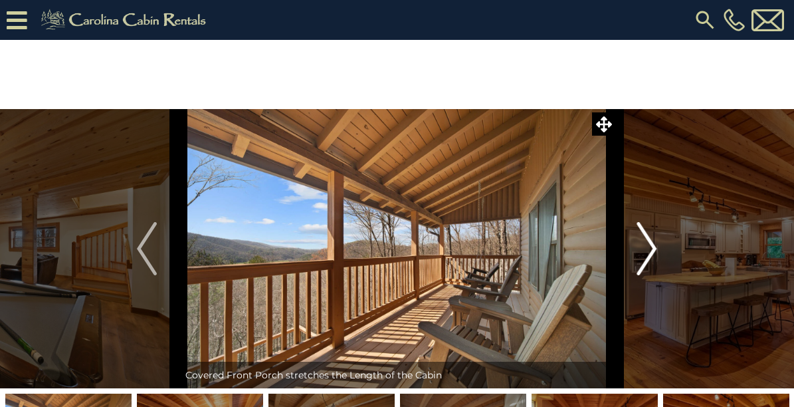
click at [640, 246] on img "Next" at bounding box center [647, 248] width 20 height 53
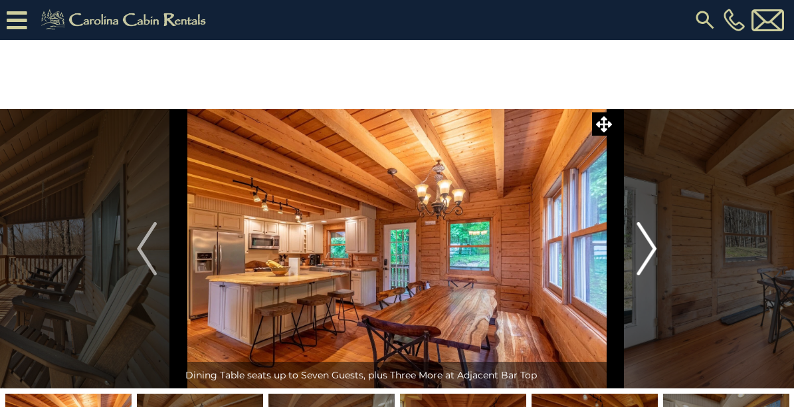
click at [640, 246] on img "Next" at bounding box center [647, 248] width 20 height 53
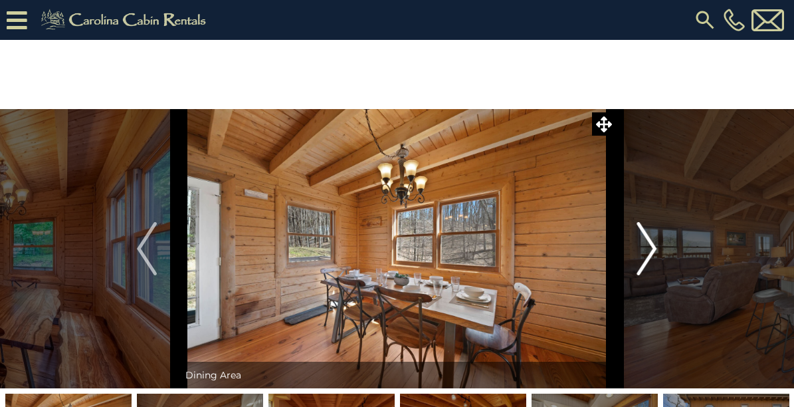
click at [640, 246] on img "Next" at bounding box center [647, 248] width 20 height 53
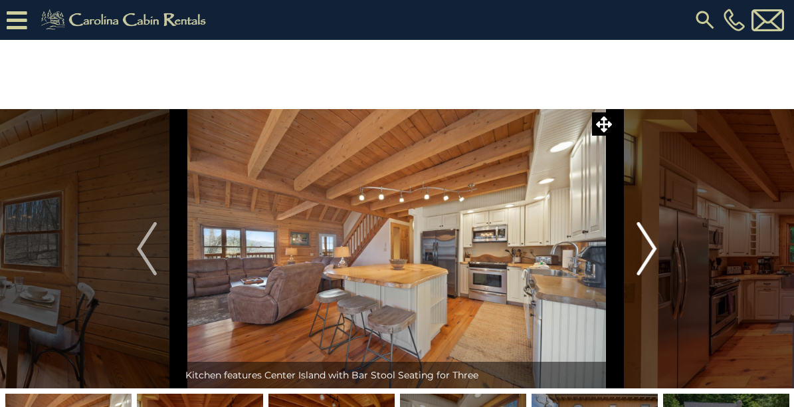
click at [638, 247] on img "Next" at bounding box center [647, 248] width 20 height 53
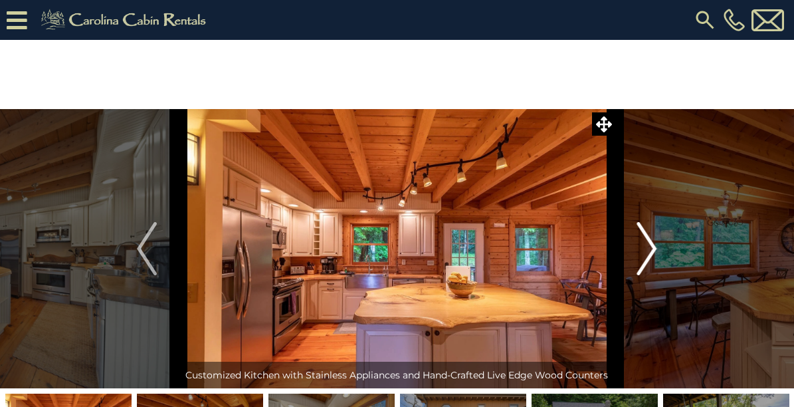
click at [638, 247] on img "Next" at bounding box center [647, 248] width 20 height 53
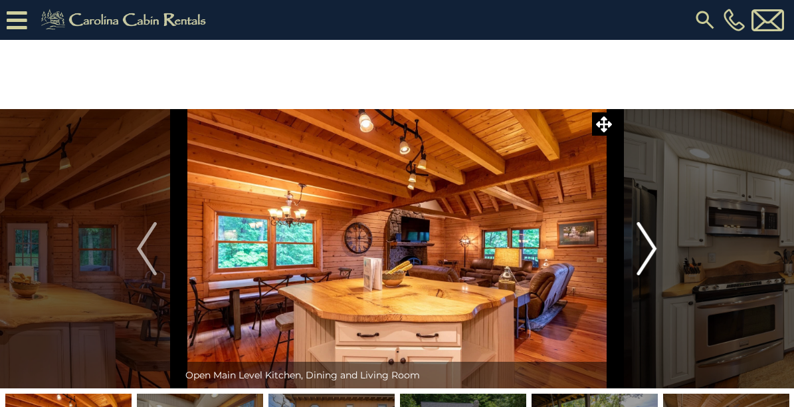
click at [637, 248] on img "Next" at bounding box center [647, 248] width 20 height 53
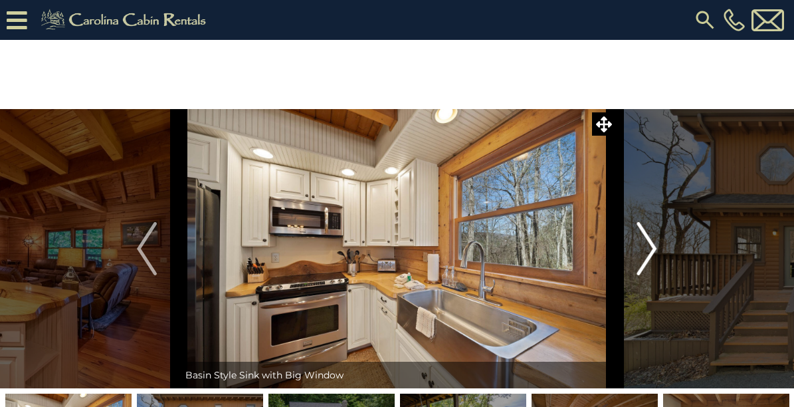
click at [637, 248] on img "Next" at bounding box center [647, 248] width 20 height 53
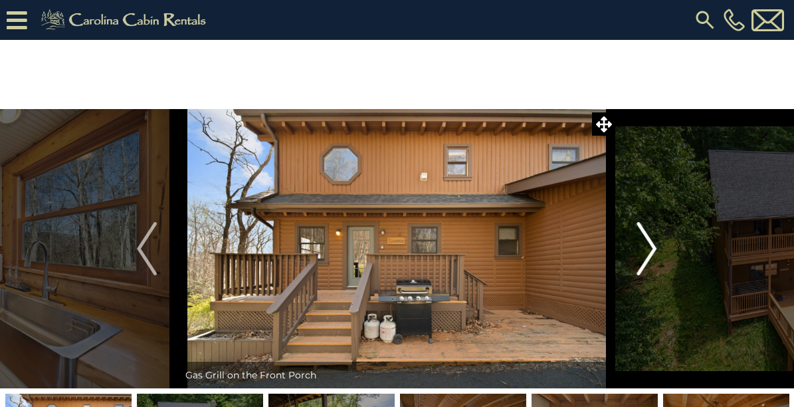
click at [636, 250] on button "Next" at bounding box center [646, 248] width 63 height 279
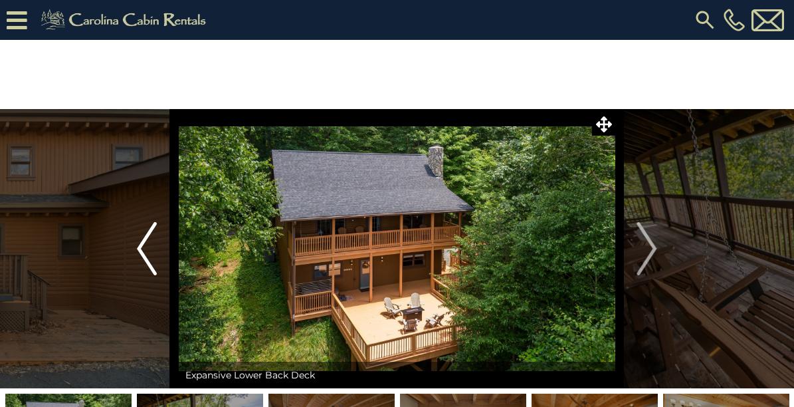
click at [151, 245] on img "Previous" at bounding box center [147, 248] width 20 height 53
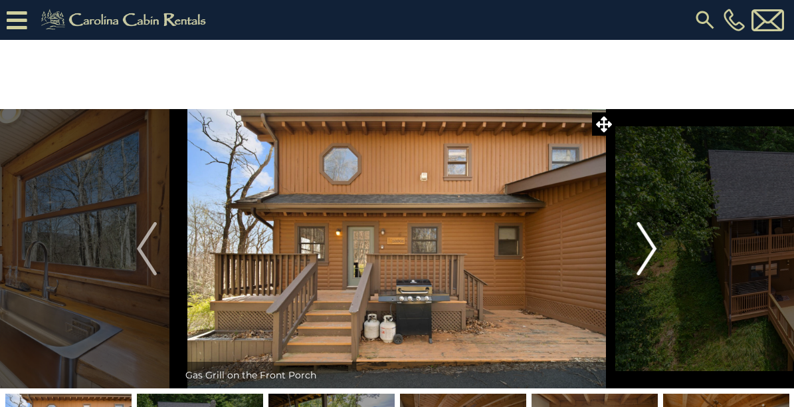
click at [652, 249] on img "Next" at bounding box center [647, 248] width 20 height 53
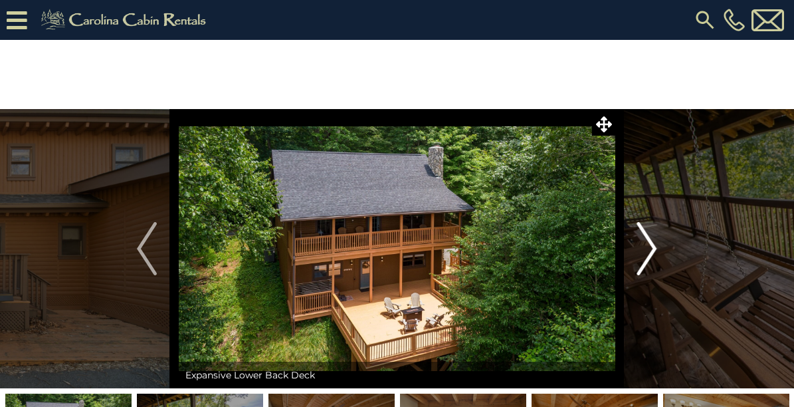
click at [652, 249] on img "Next" at bounding box center [647, 248] width 20 height 53
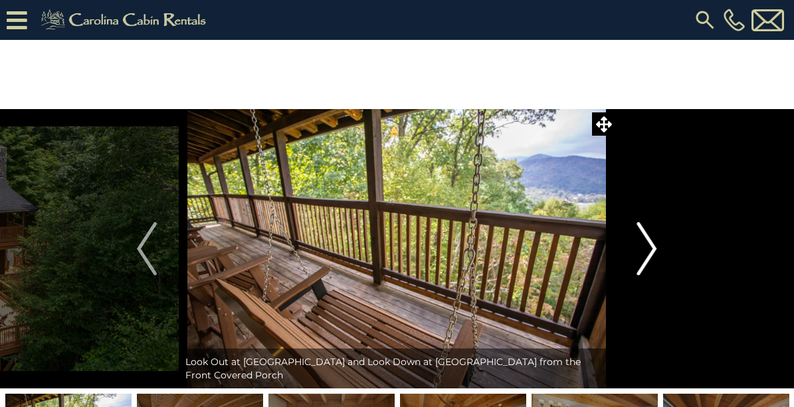
click at [652, 249] on img "Next" at bounding box center [647, 248] width 20 height 53
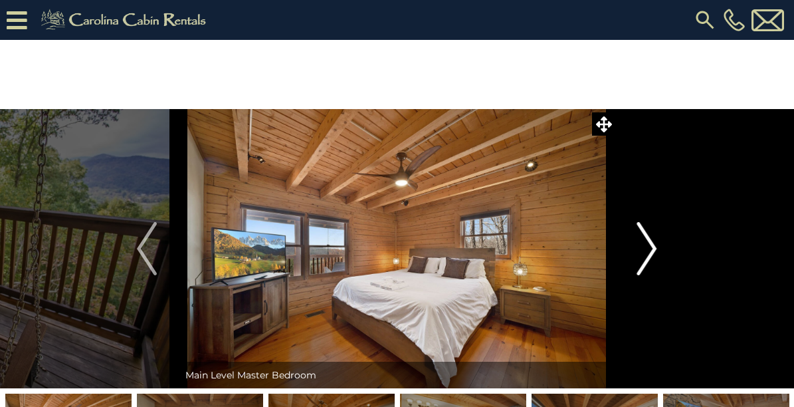
click at [652, 249] on img "Next" at bounding box center [647, 248] width 20 height 53
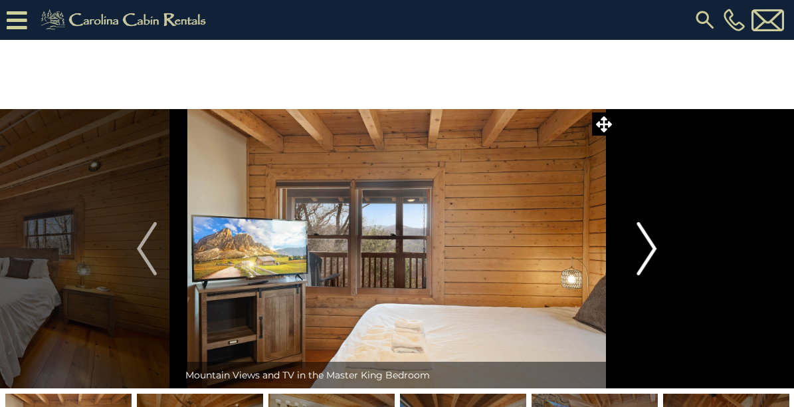
click at [652, 250] on img "Next" at bounding box center [647, 248] width 20 height 53
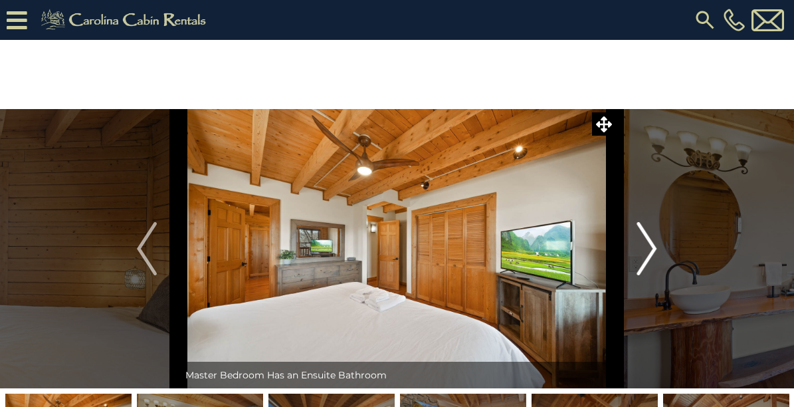
click at [652, 251] on img "Next" at bounding box center [647, 248] width 20 height 53
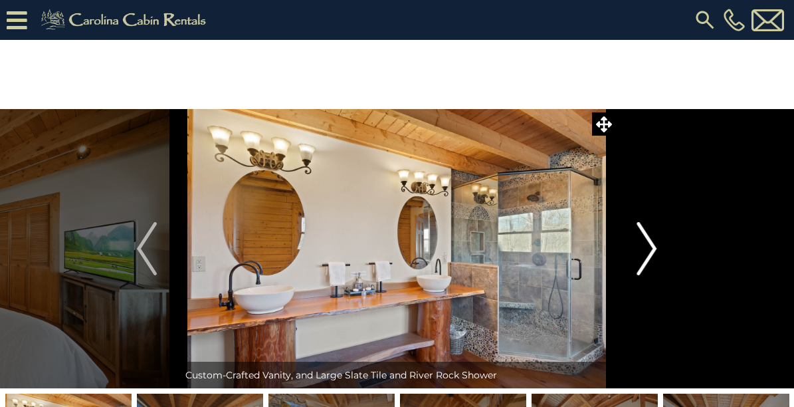
click at [652, 251] on img "Next" at bounding box center [647, 248] width 20 height 53
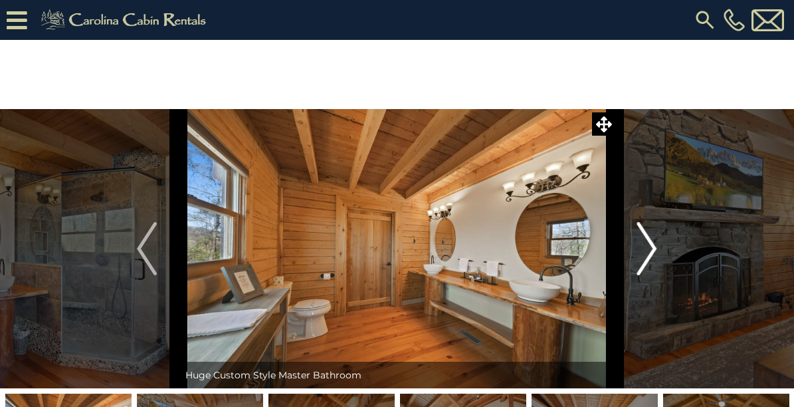
click at [652, 251] on img "Next" at bounding box center [647, 248] width 20 height 53
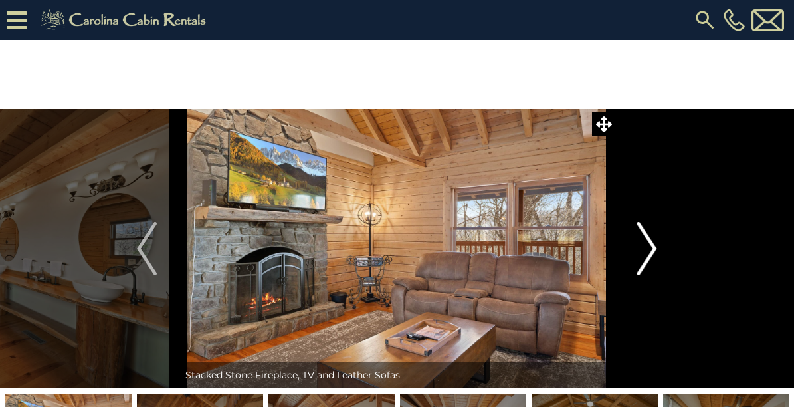
click at [652, 251] on img "Next" at bounding box center [647, 248] width 20 height 53
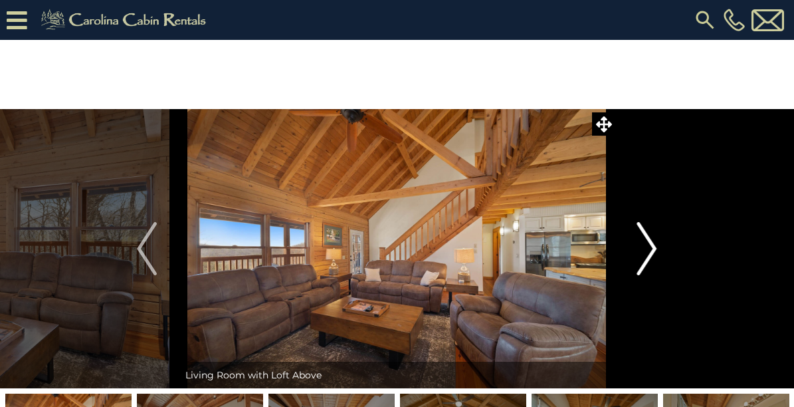
click at [646, 248] on img "Next" at bounding box center [647, 248] width 20 height 53
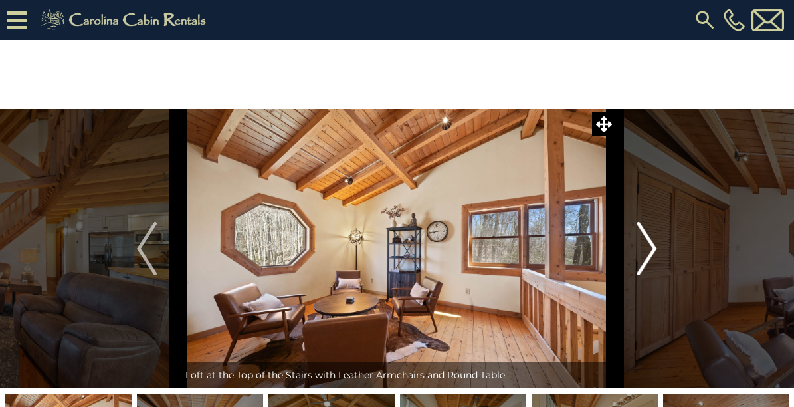
click at [645, 248] on img "Next" at bounding box center [647, 248] width 20 height 53
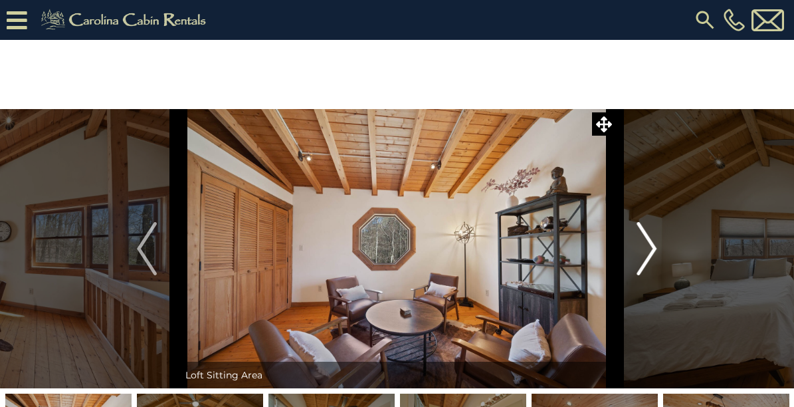
click at [643, 250] on img "Next" at bounding box center [647, 248] width 20 height 53
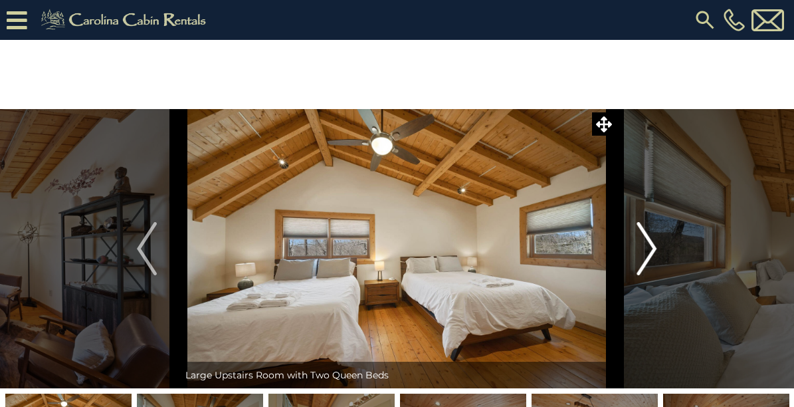
click at [642, 252] on img "Next" at bounding box center [647, 248] width 20 height 53
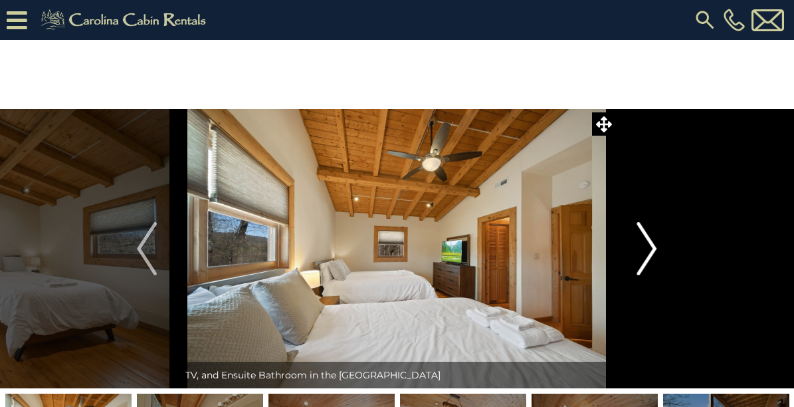
click at [642, 252] on img "Next" at bounding box center [647, 248] width 20 height 53
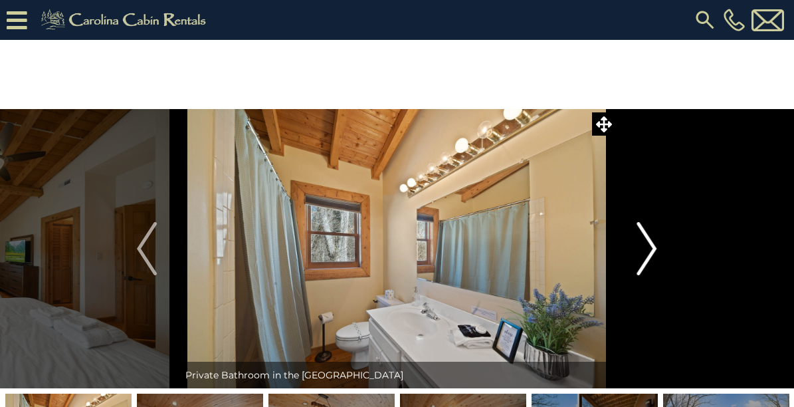
click at [642, 252] on img "Next" at bounding box center [647, 248] width 20 height 53
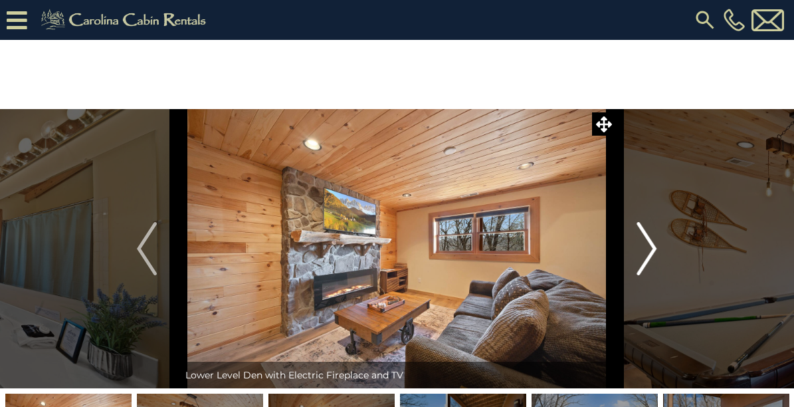
click at [642, 252] on img "Next" at bounding box center [647, 248] width 20 height 53
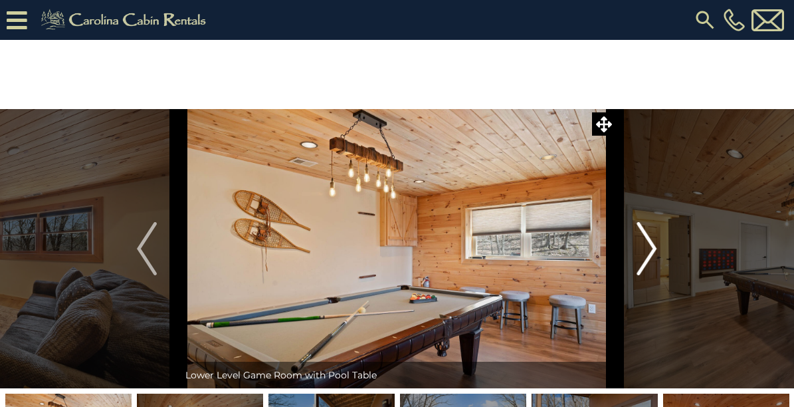
click at [642, 253] on img "Next" at bounding box center [647, 248] width 20 height 53
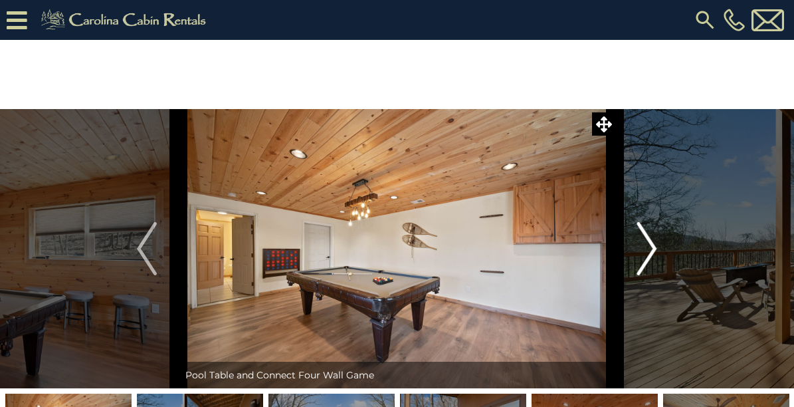
click at [642, 254] on img "Next" at bounding box center [647, 248] width 20 height 53
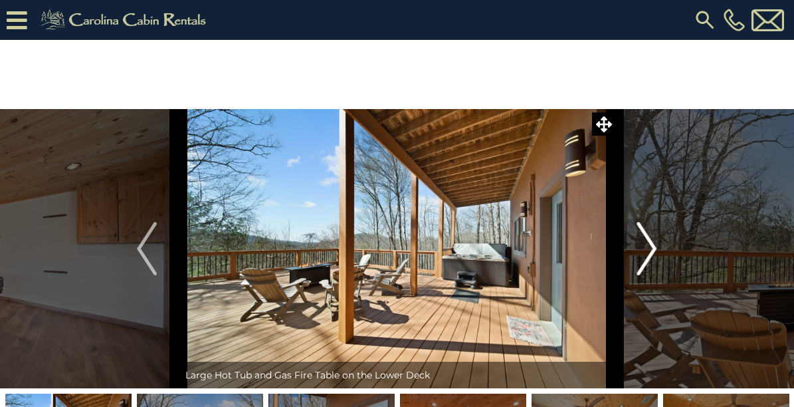
click at [642, 254] on img "Next" at bounding box center [647, 248] width 20 height 53
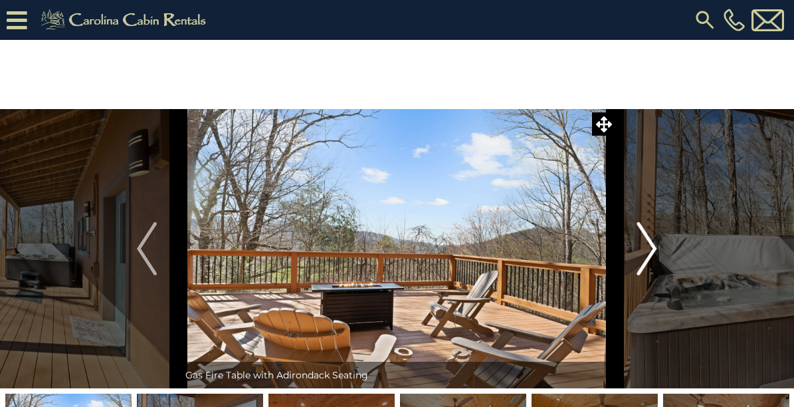
click at [642, 254] on img "Next" at bounding box center [647, 248] width 20 height 53
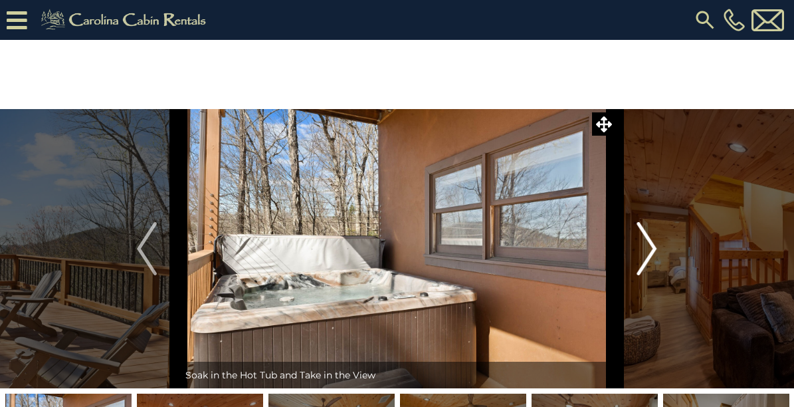
drag, startPoint x: 642, startPoint y: 256, endPoint x: 646, endPoint y: 276, distance: 19.8
click at [646, 276] on button "Next" at bounding box center [646, 248] width 63 height 279
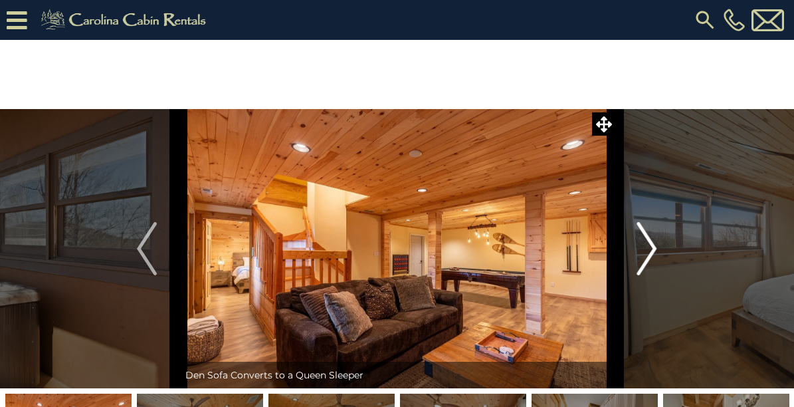
click at [644, 262] on img "Next" at bounding box center [647, 248] width 20 height 53
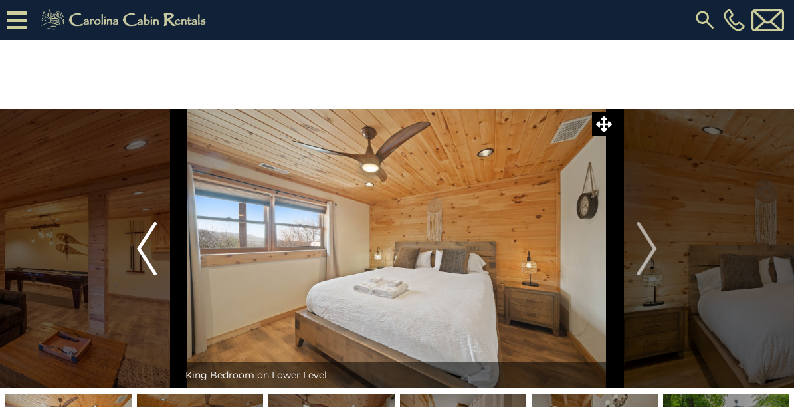
click at [146, 246] on img "Previous" at bounding box center [147, 248] width 20 height 53
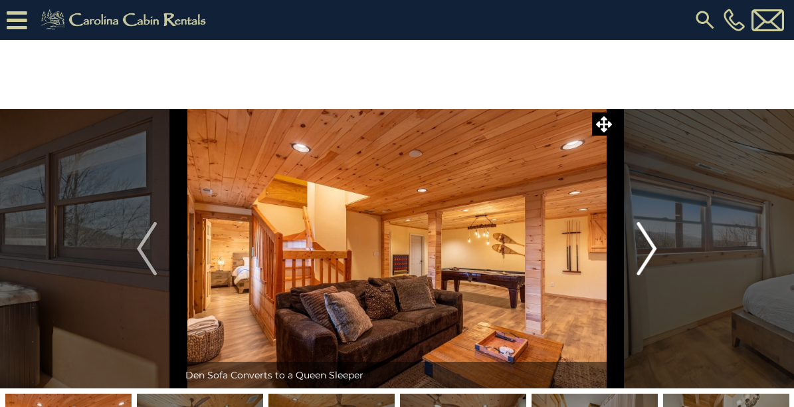
click at [654, 241] on img "Next" at bounding box center [647, 248] width 20 height 53
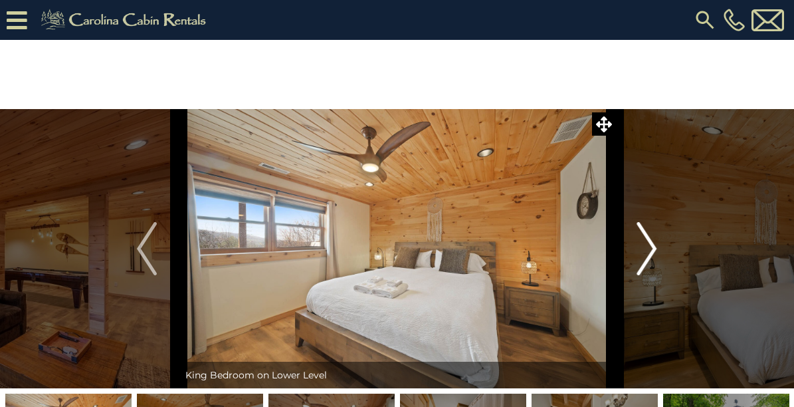
click at [649, 234] on img "Next" at bounding box center [647, 248] width 20 height 53
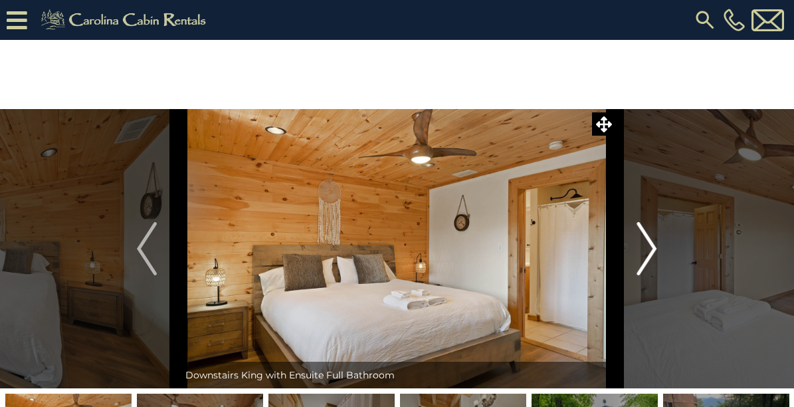
click at [648, 235] on img "Next" at bounding box center [647, 248] width 20 height 53
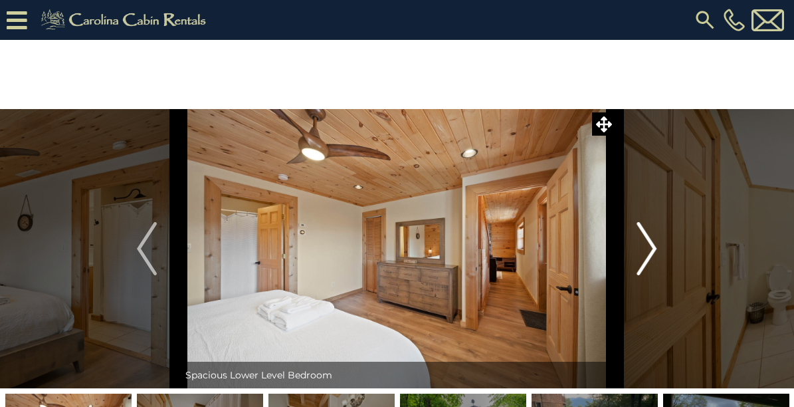
click at [648, 235] on img "Next" at bounding box center [647, 248] width 20 height 53
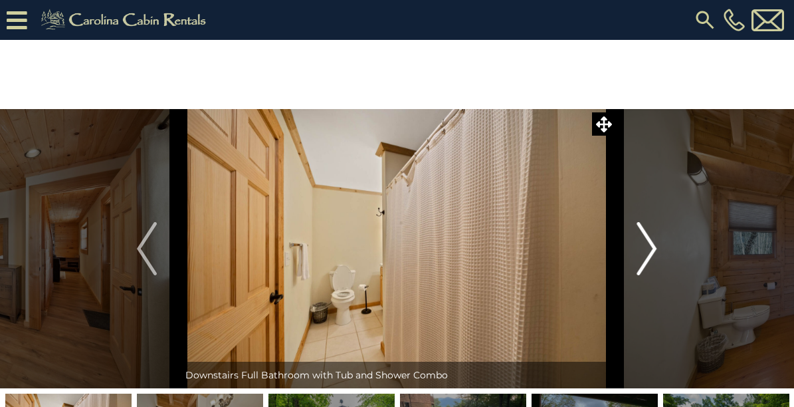
click at [648, 235] on img "Next" at bounding box center [647, 248] width 20 height 53
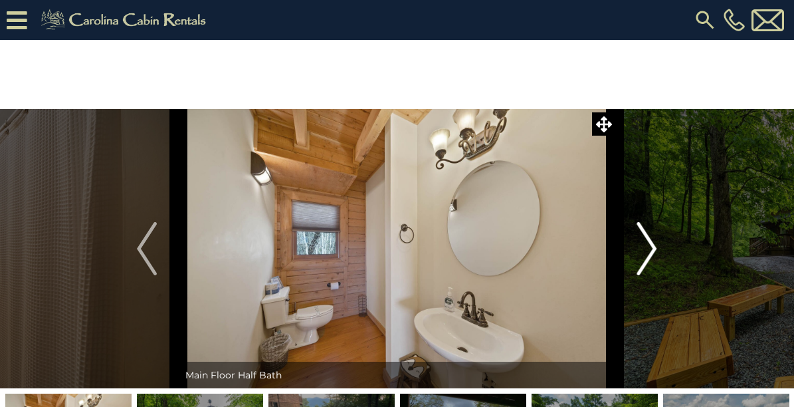
click at [648, 235] on img "Next" at bounding box center [647, 248] width 20 height 53
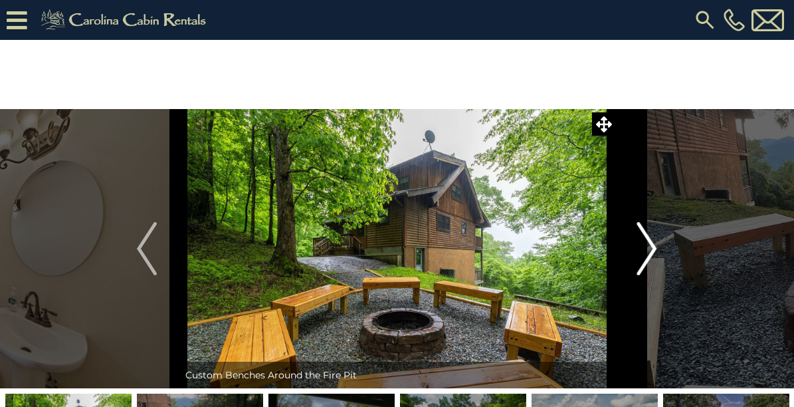
click at [648, 235] on img "Next" at bounding box center [647, 248] width 20 height 53
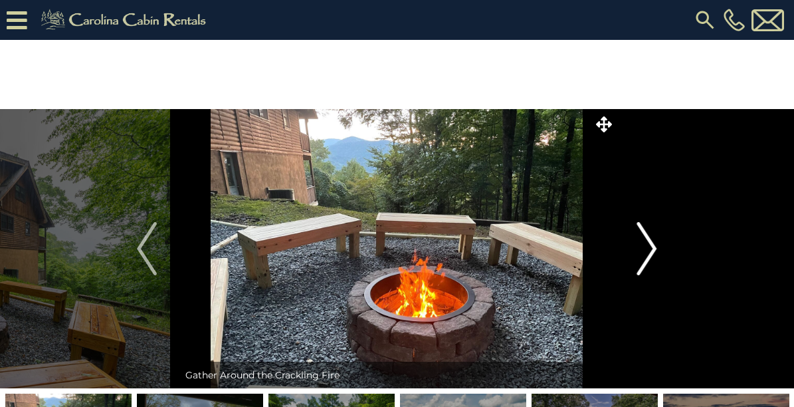
click at [648, 235] on img "Next" at bounding box center [647, 248] width 20 height 53
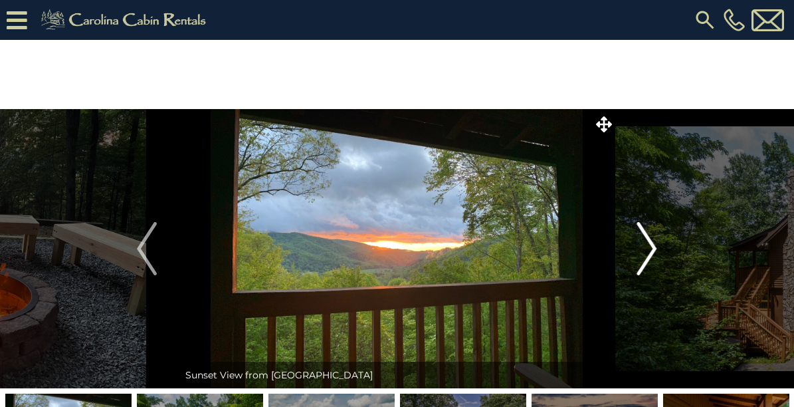
click at [648, 235] on img "Next" at bounding box center [647, 248] width 20 height 53
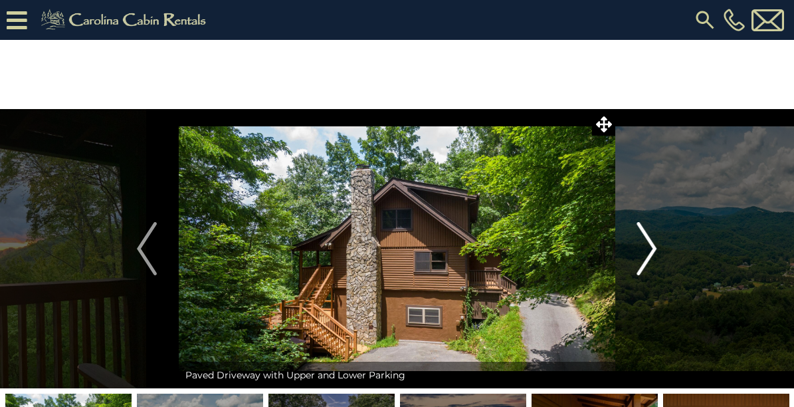
click at [655, 240] on img "Next" at bounding box center [647, 248] width 20 height 53
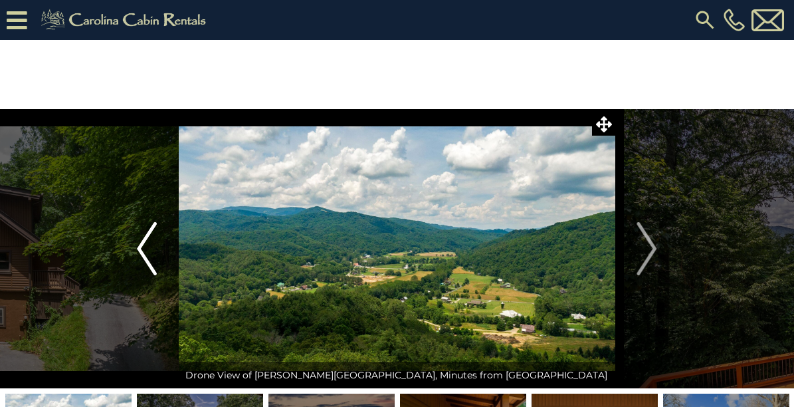
click at [149, 242] on img "Previous" at bounding box center [147, 248] width 20 height 53
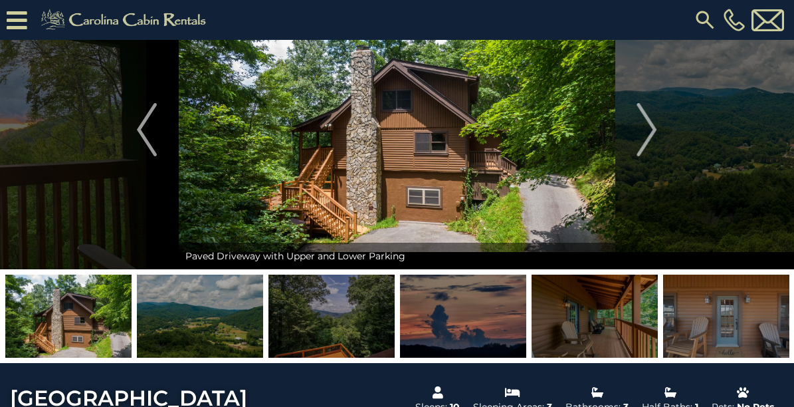
scroll to position [66, 0]
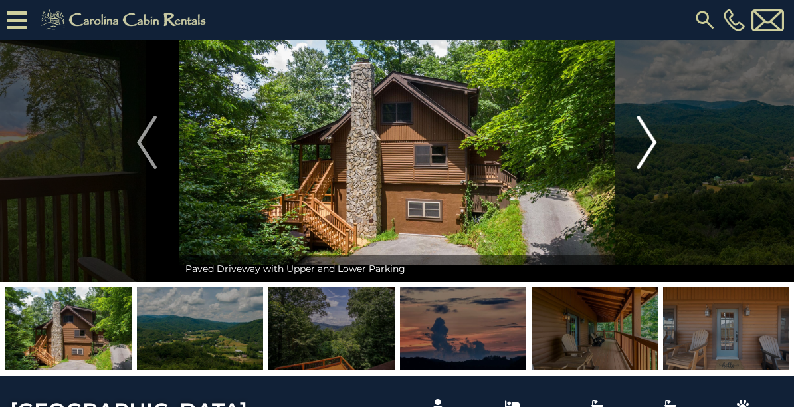
click at [644, 169] on img "Next" at bounding box center [647, 142] width 20 height 53
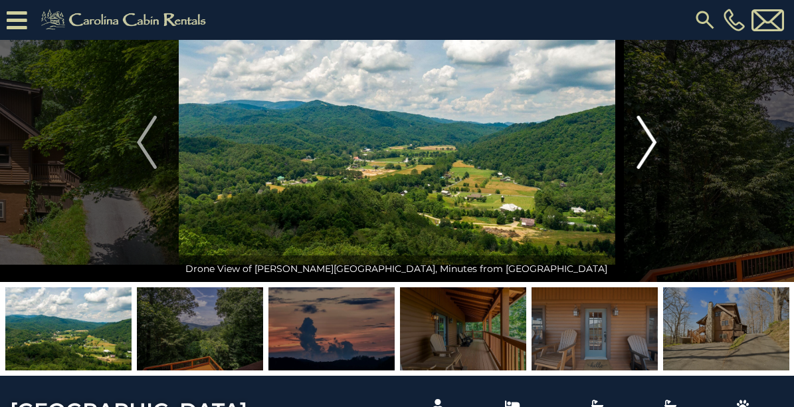
click at [644, 169] on img "Next" at bounding box center [647, 142] width 20 height 53
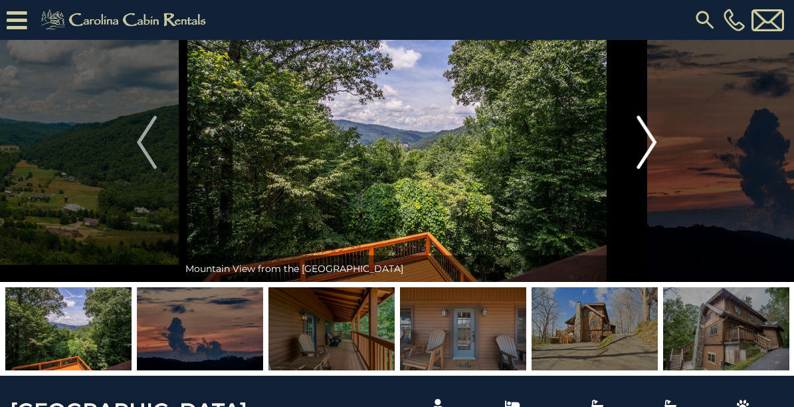
click at [644, 169] on img "Next" at bounding box center [647, 142] width 20 height 53
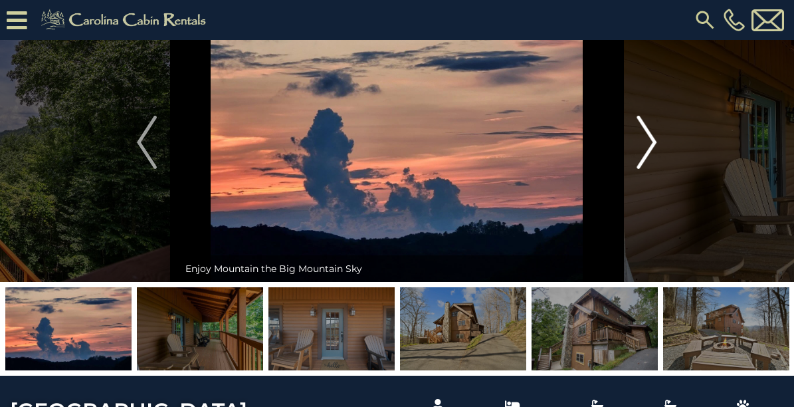
click at [644, 169] on img "Next" at bounding box center [647, 142] width 20 height 53
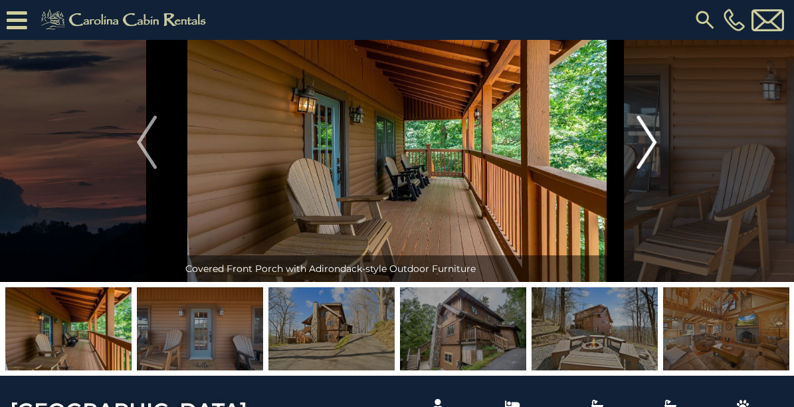
click at [644, 169] on img "Next" at bounding box center [647, 142] width 20 height 53
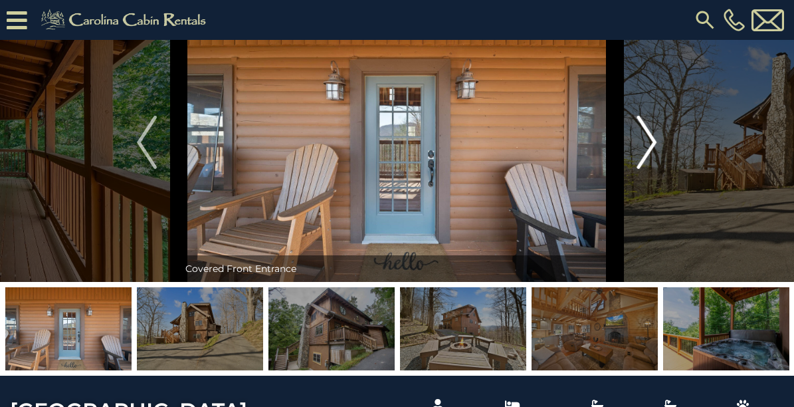
click at [644, 169] on img "Next" at bounding box center [647, 142] width 20 height 53
